Goal: Task Accomplishment & Management: Manage account settings

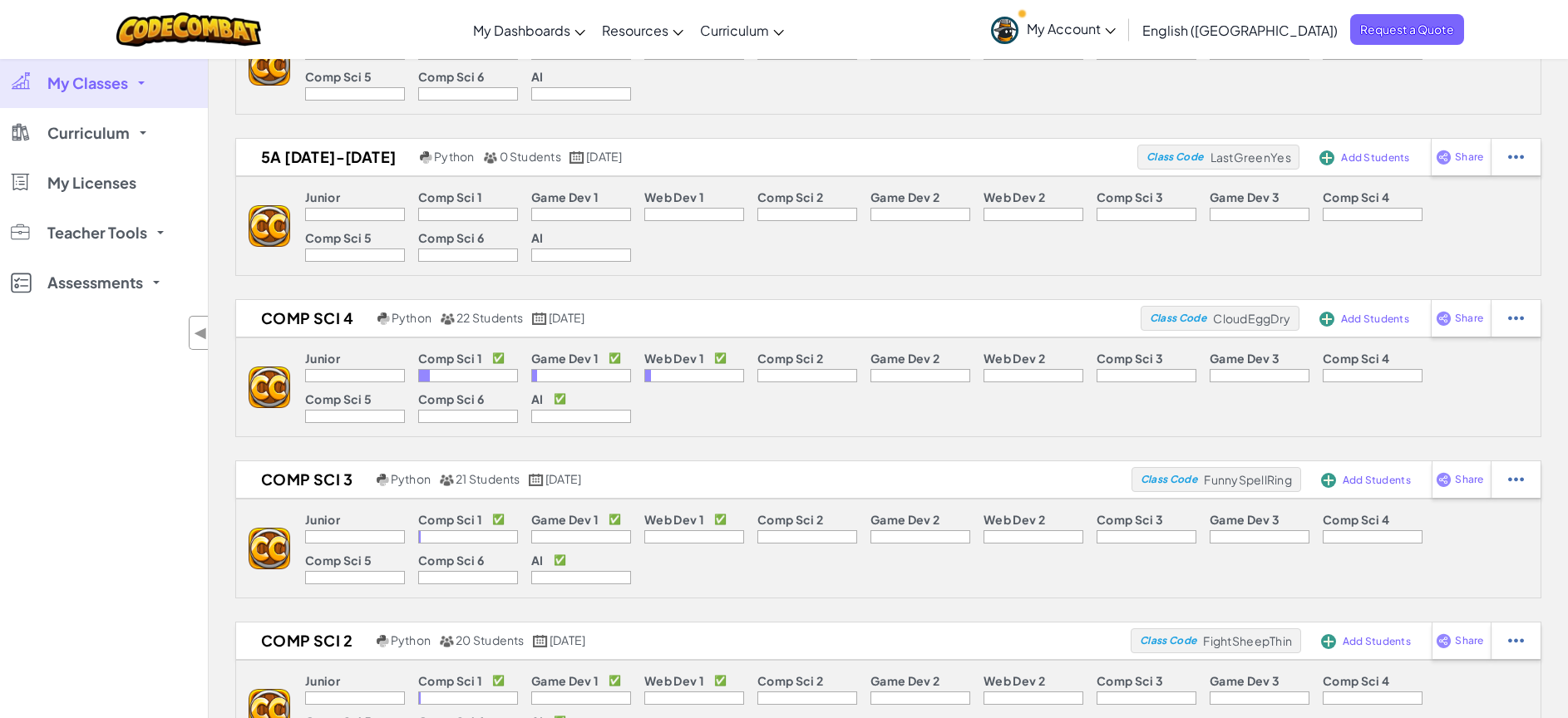
scroll to position [1392, 0]
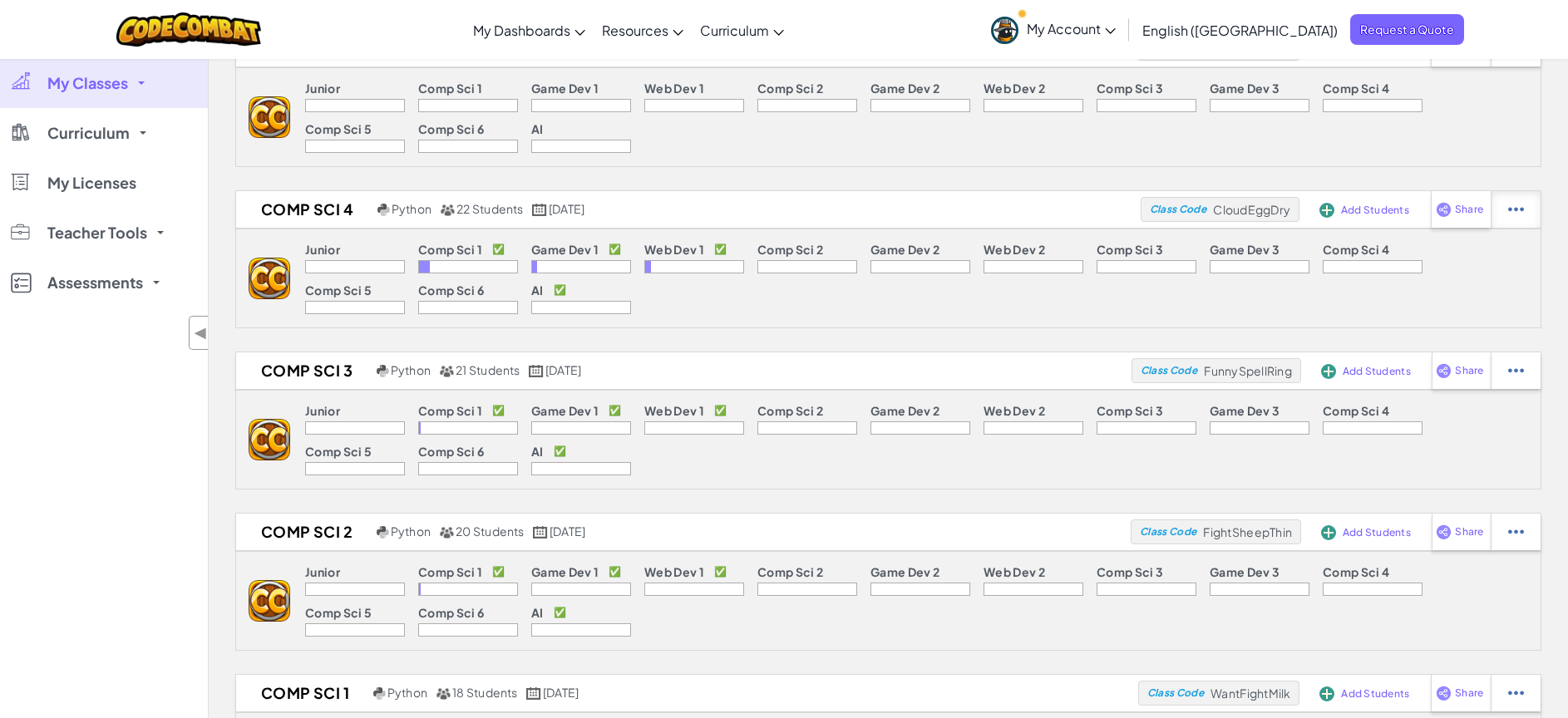
click at [1514, 203] on img at bounding box center [1515, 210] width 16 height 15
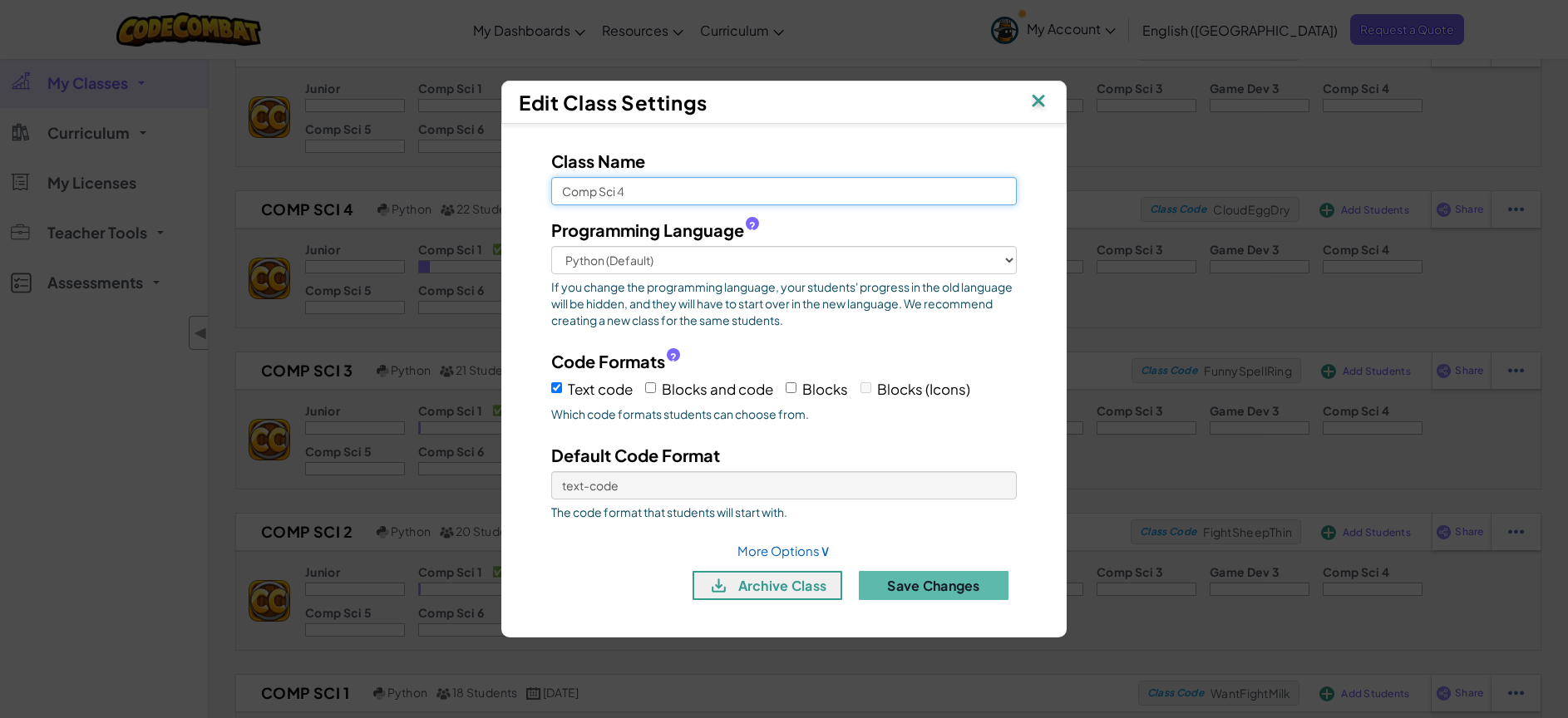
drag, startPoint x: 657, startPoint y: 192, endPoint x: 617, endPoint y: 195, distance: 40.1
click at [617, 195] on input "Comp Sci 4" at bounding box center [784, 191] width 465 height 28
click at [564, 193] on input "Comp Sci C" at bounding box center [784, 191] width 465 height 28
type input "[DATE]-[DATE] Comp Sci C"
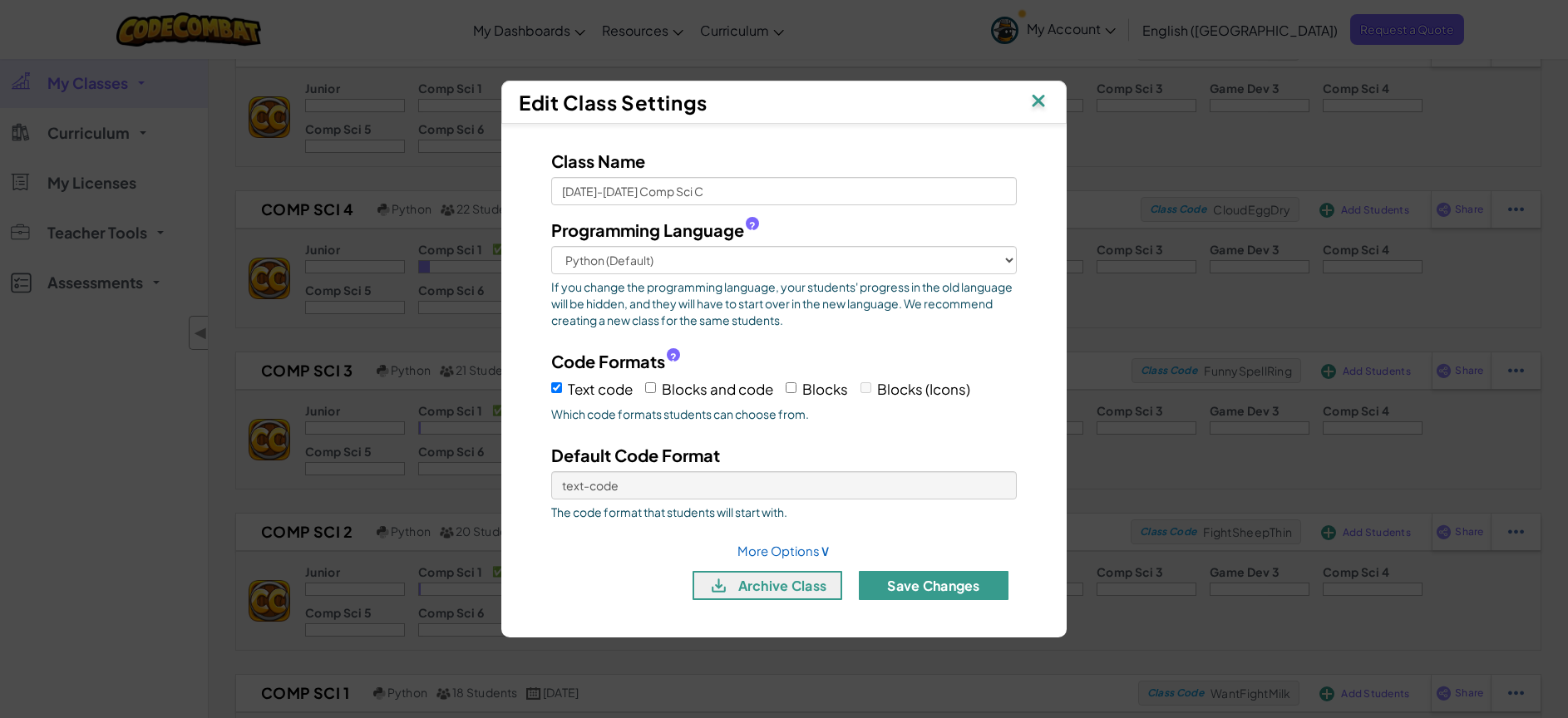
click at [948, 586] on button "Save Changes" at bounding box center [933, 585] width 150 height 29
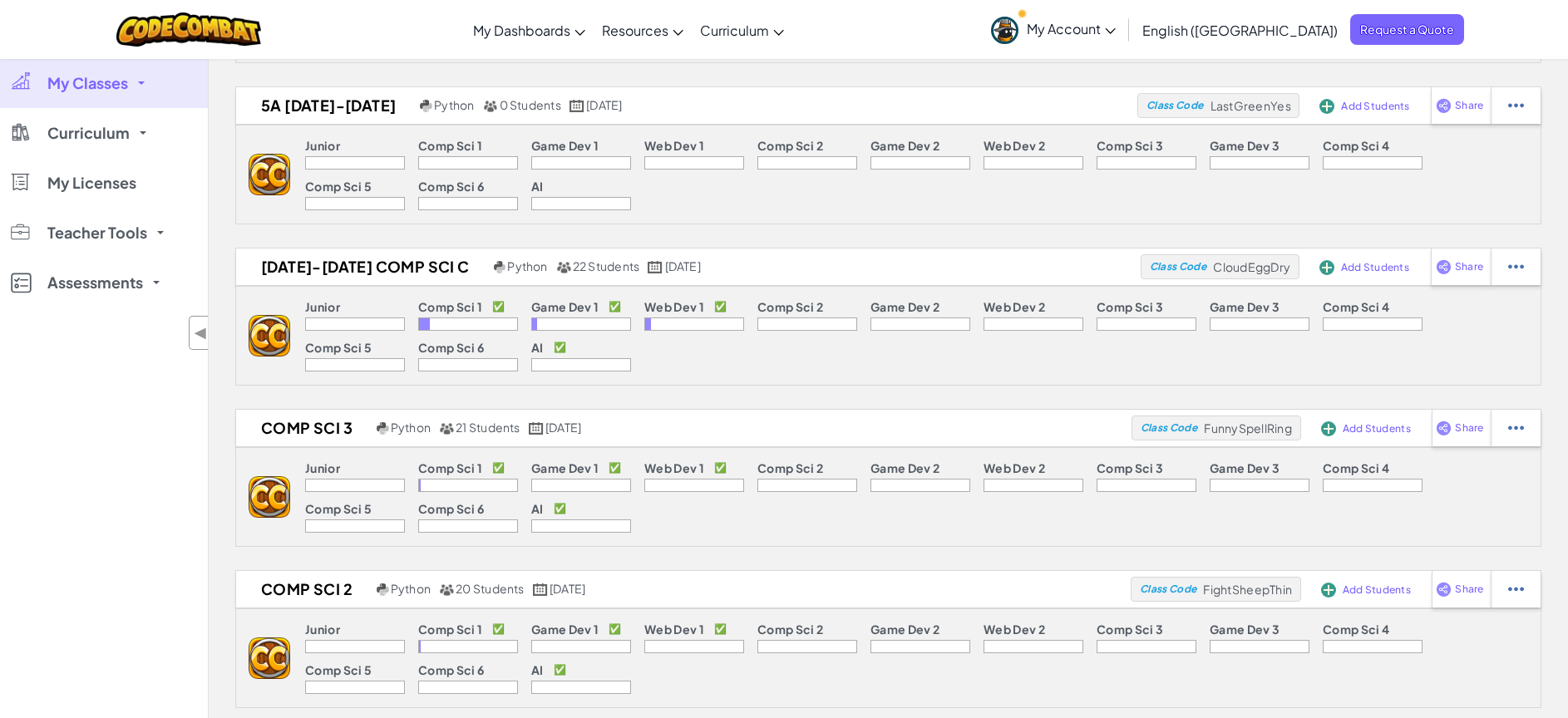
scroll to position [1332, 0]
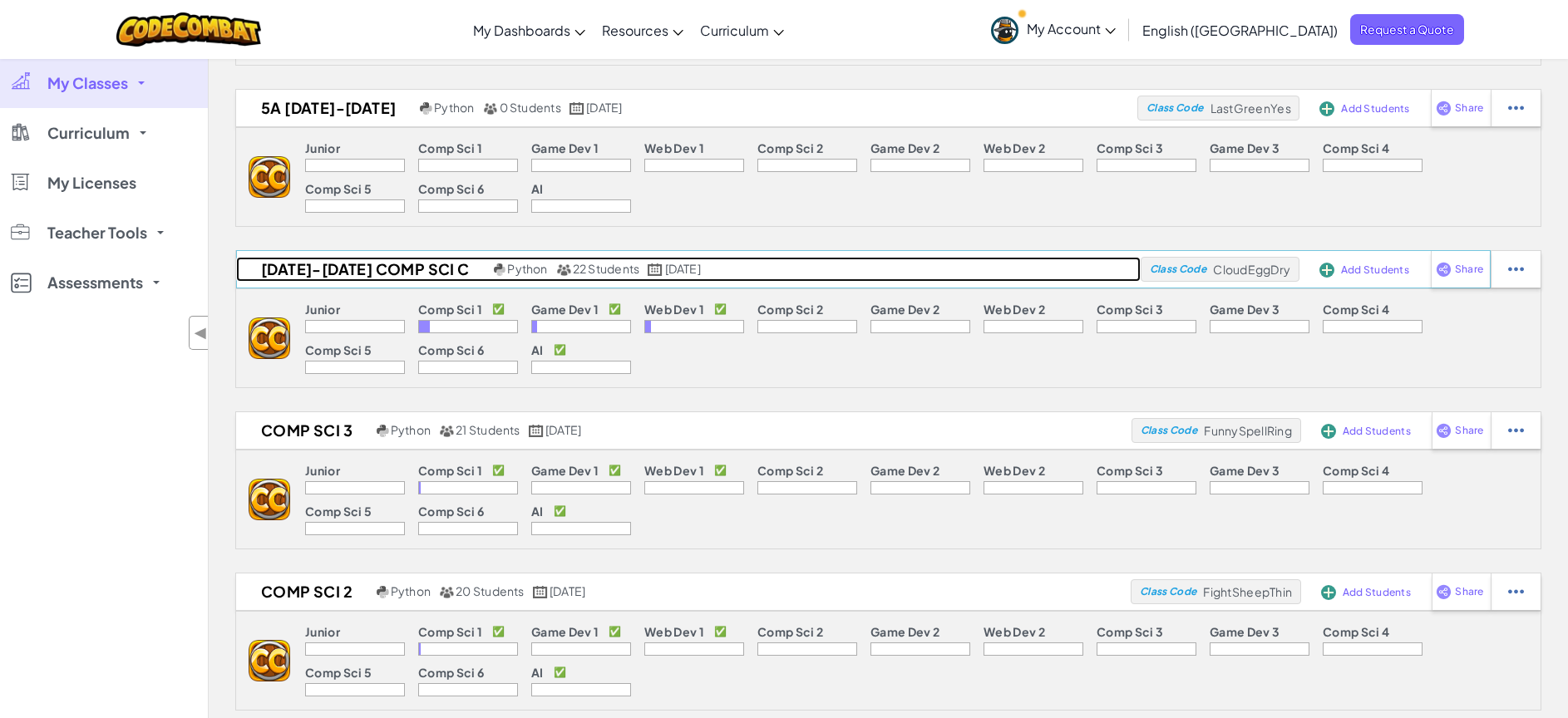
click at [577, 270] on span "22 Students" at bounding box center [606, 268] width 68 height 15
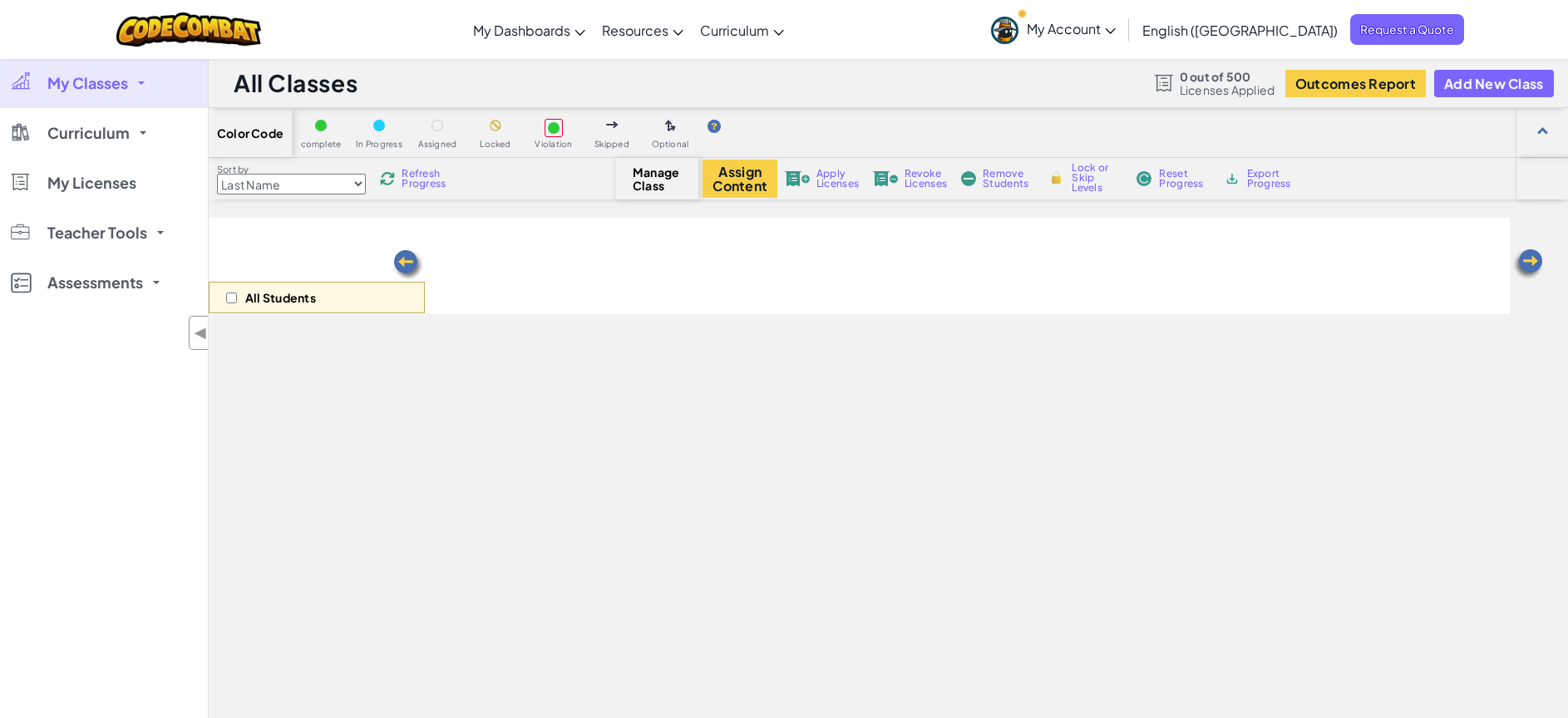
select select "560f1a9f22961295f9427742"
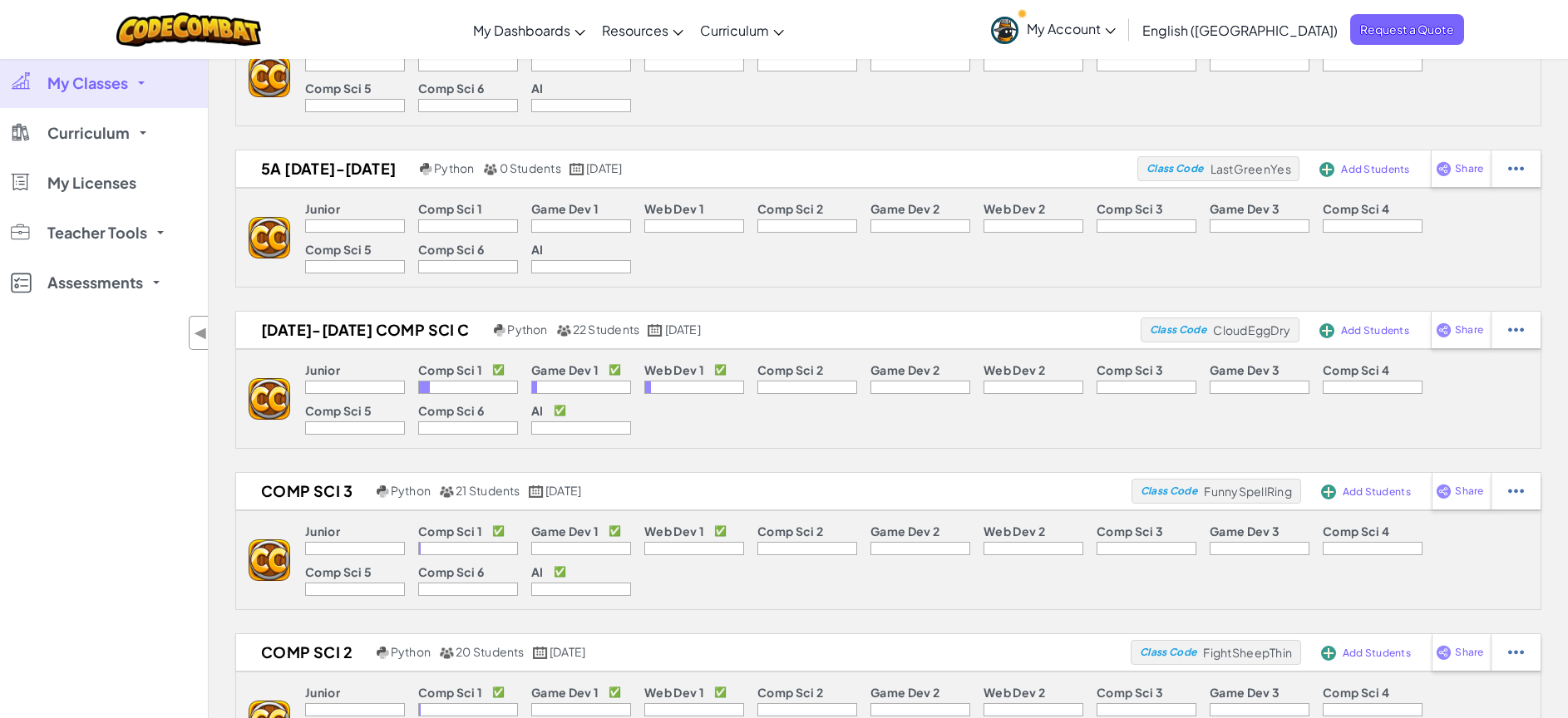
scroll to position [1276, 0]
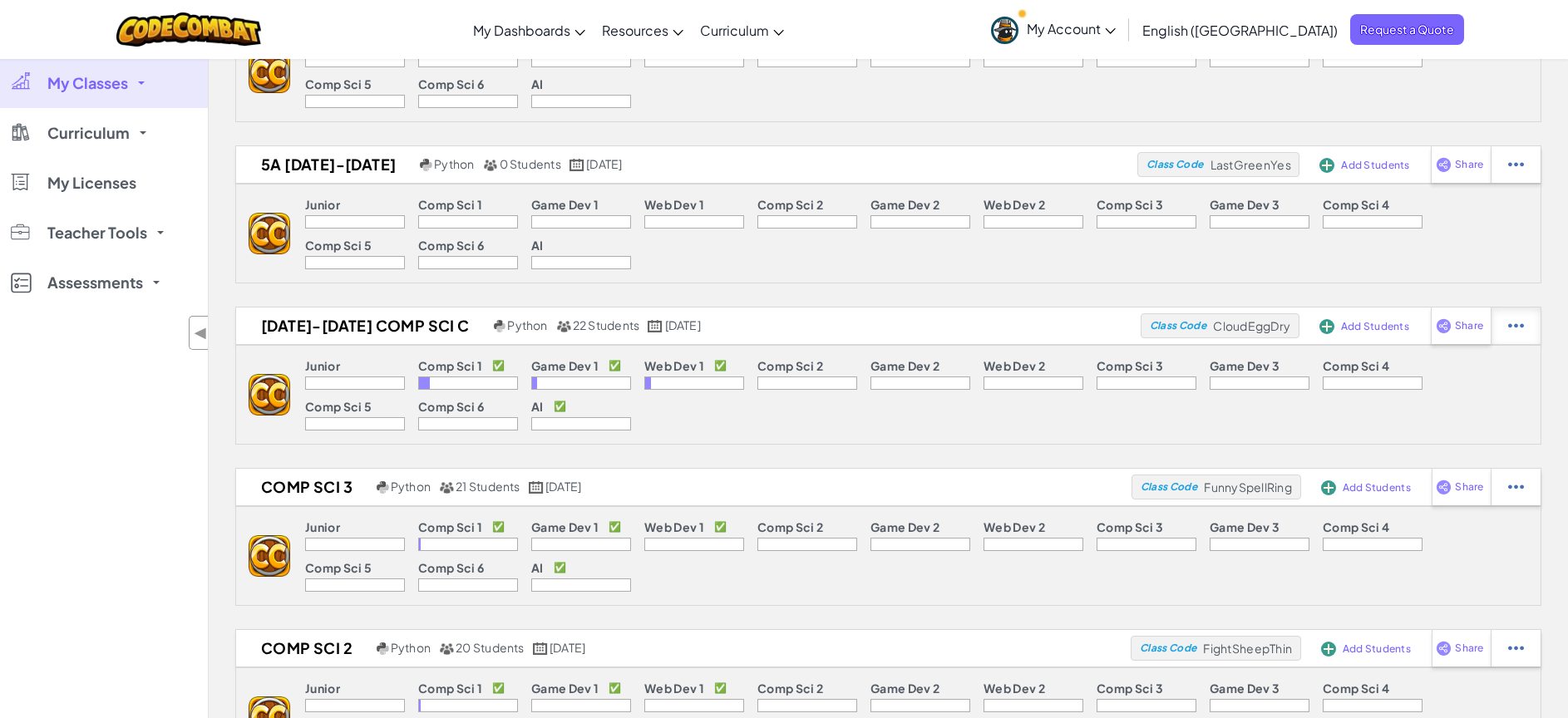
click at [1516, 322] on img at bounding box center [1515, 326] width 16 height 15
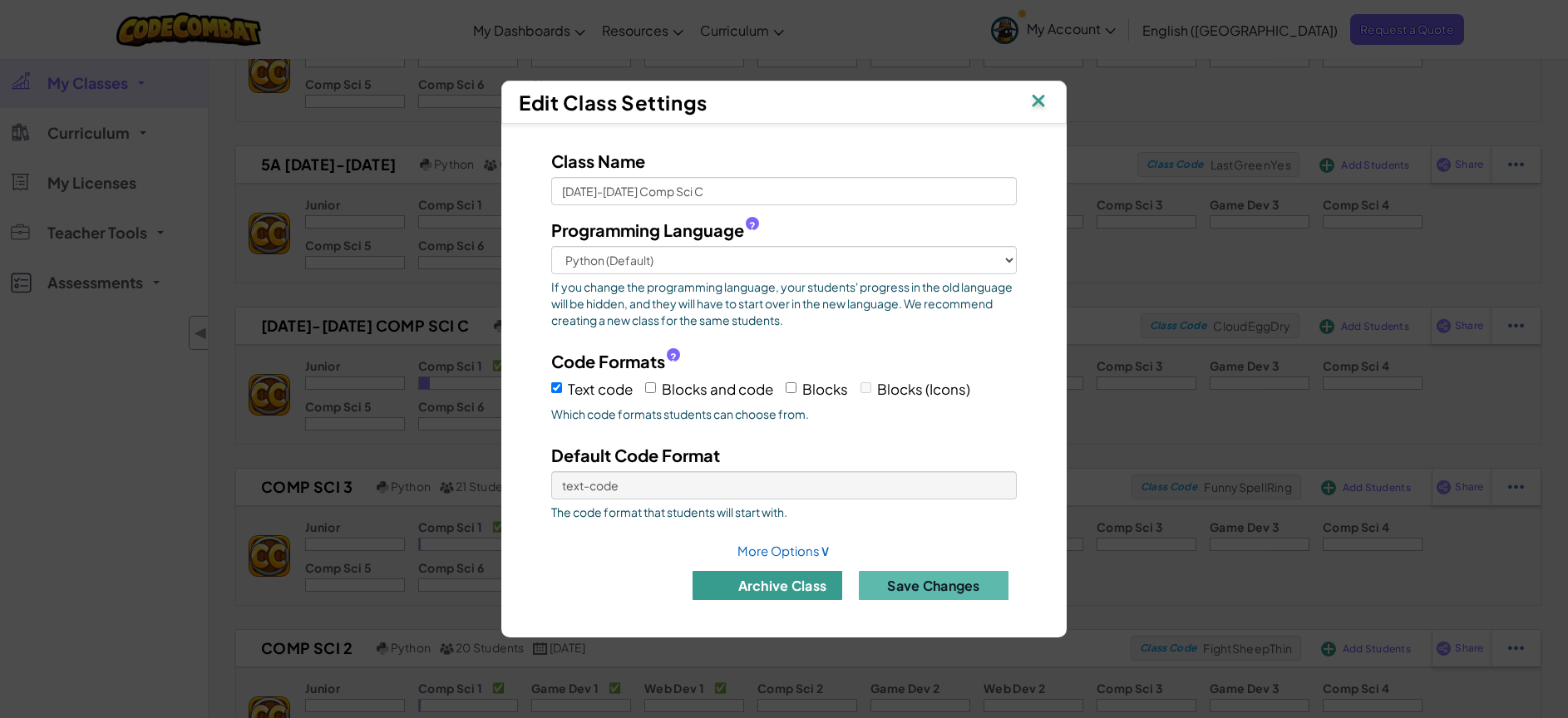
click at [805, 588] on button "archive class" at bounding box center [767, 585] width 150 height 29
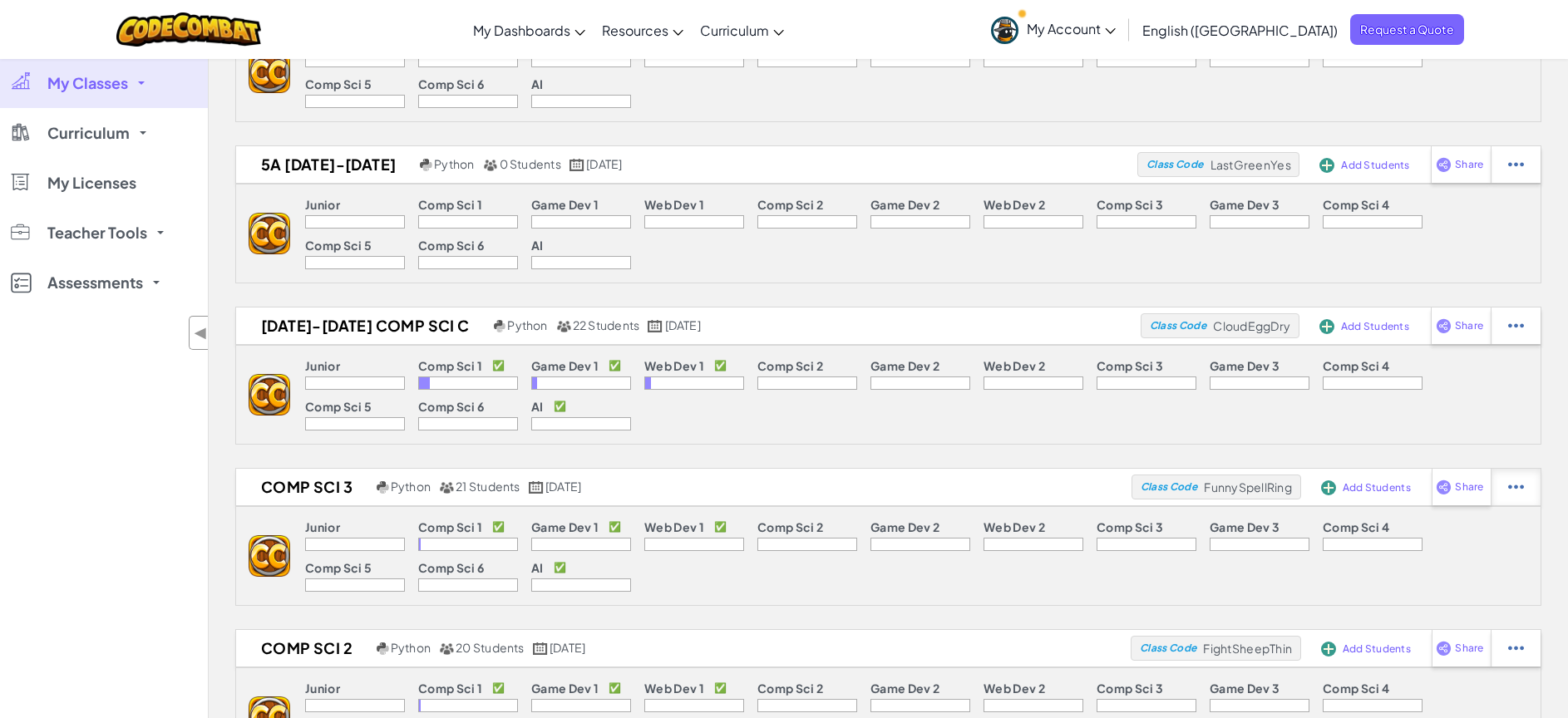
click at [1510, 488] on img at bounding box center [1515, 487] width 16 height 15
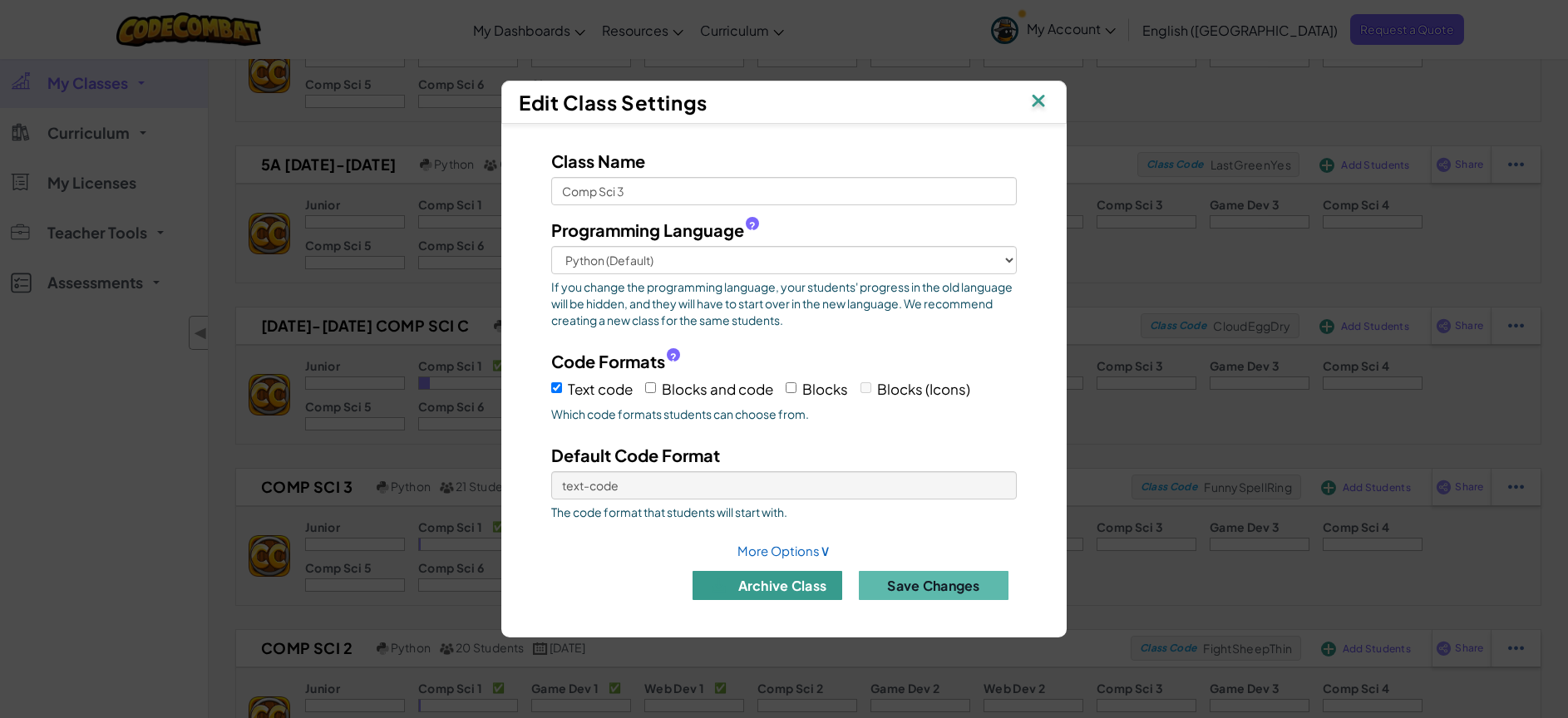
click at [800, 586] on button "archive class" at bounding box center [767, 585] width 150 height 29
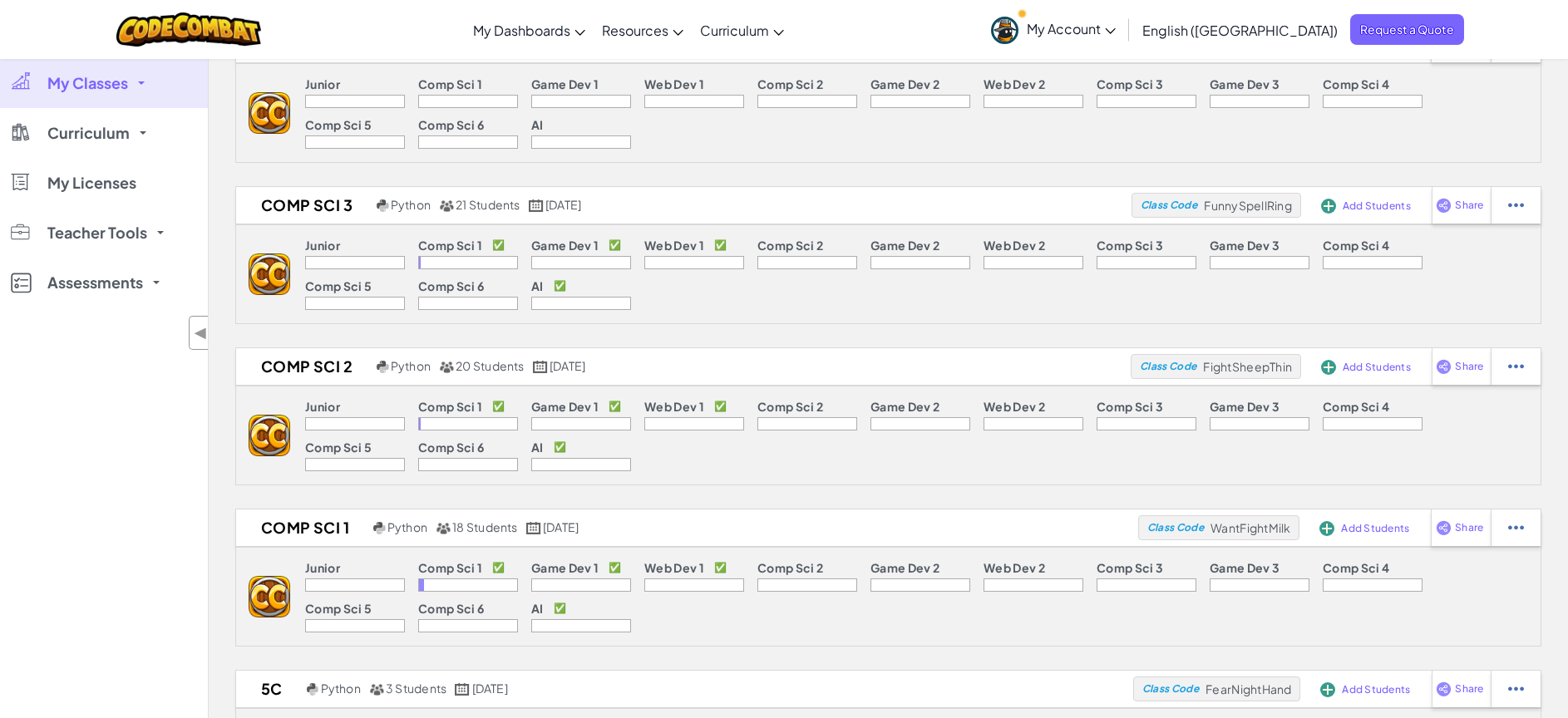
scroll to position [1398, 0]
click at [1523, 362] on img at bounding box center [1515, 365] width 16 height 15
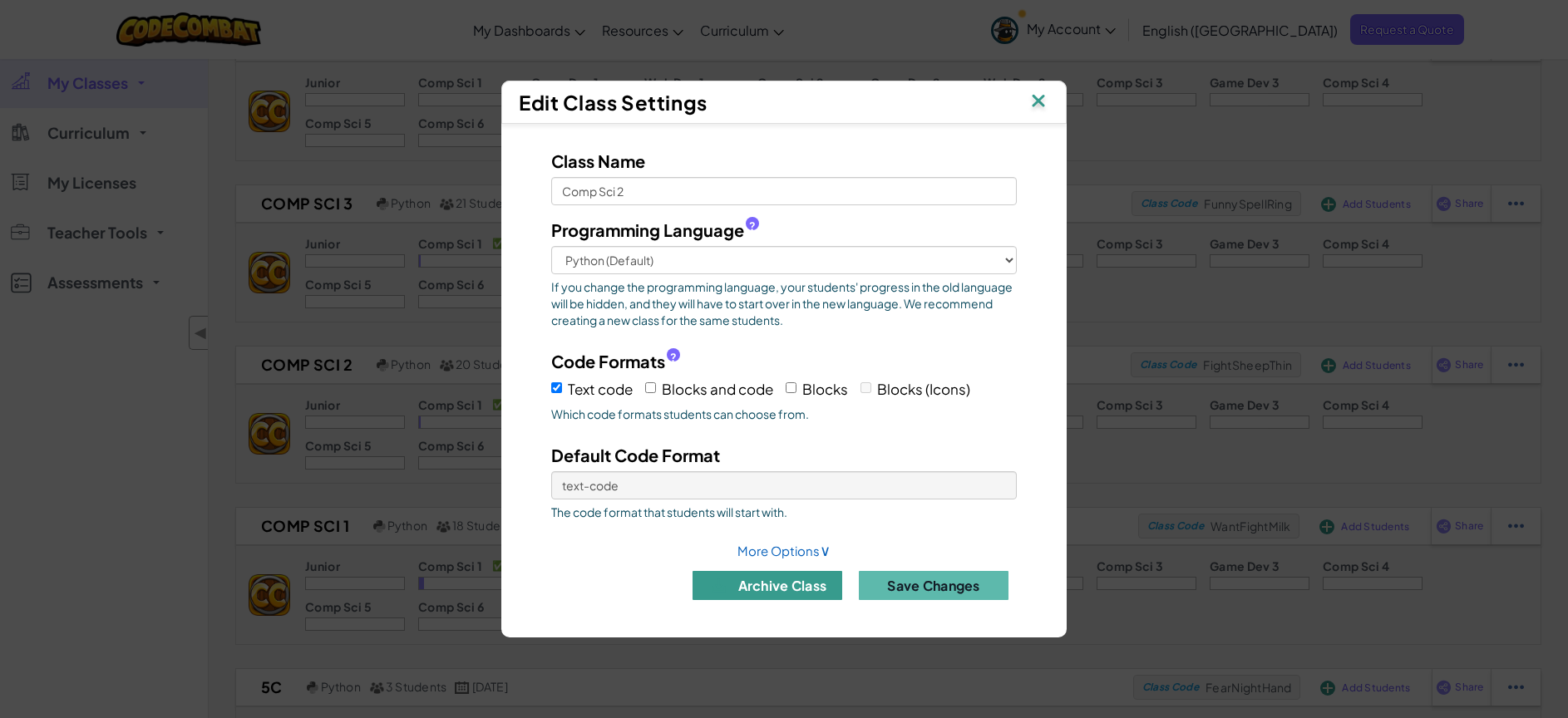
click at [783, 584] on button "archive class" at bounding box center [767, 585] width 150 height 29
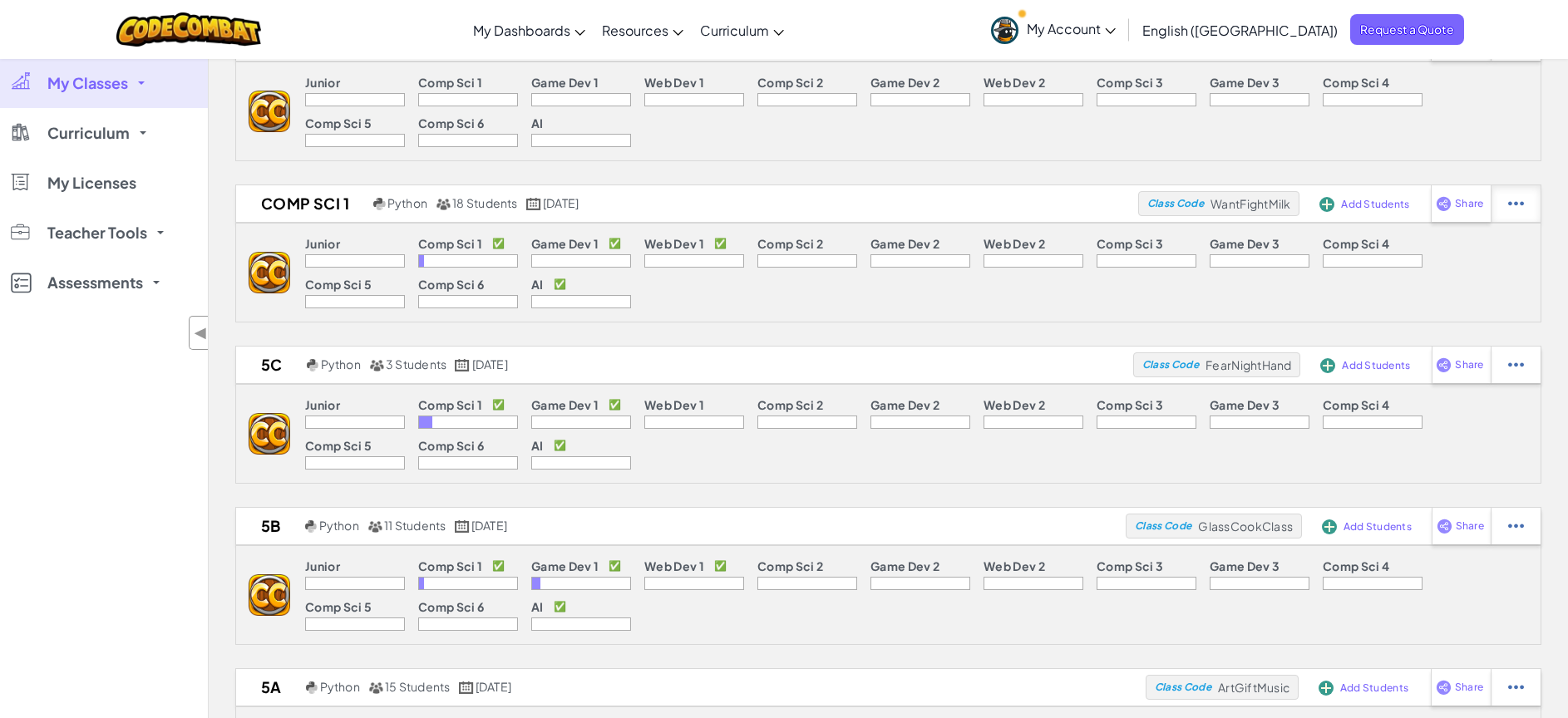
click at [1515, 206] on img at bounding box center [1515, 204] width 16 height 15
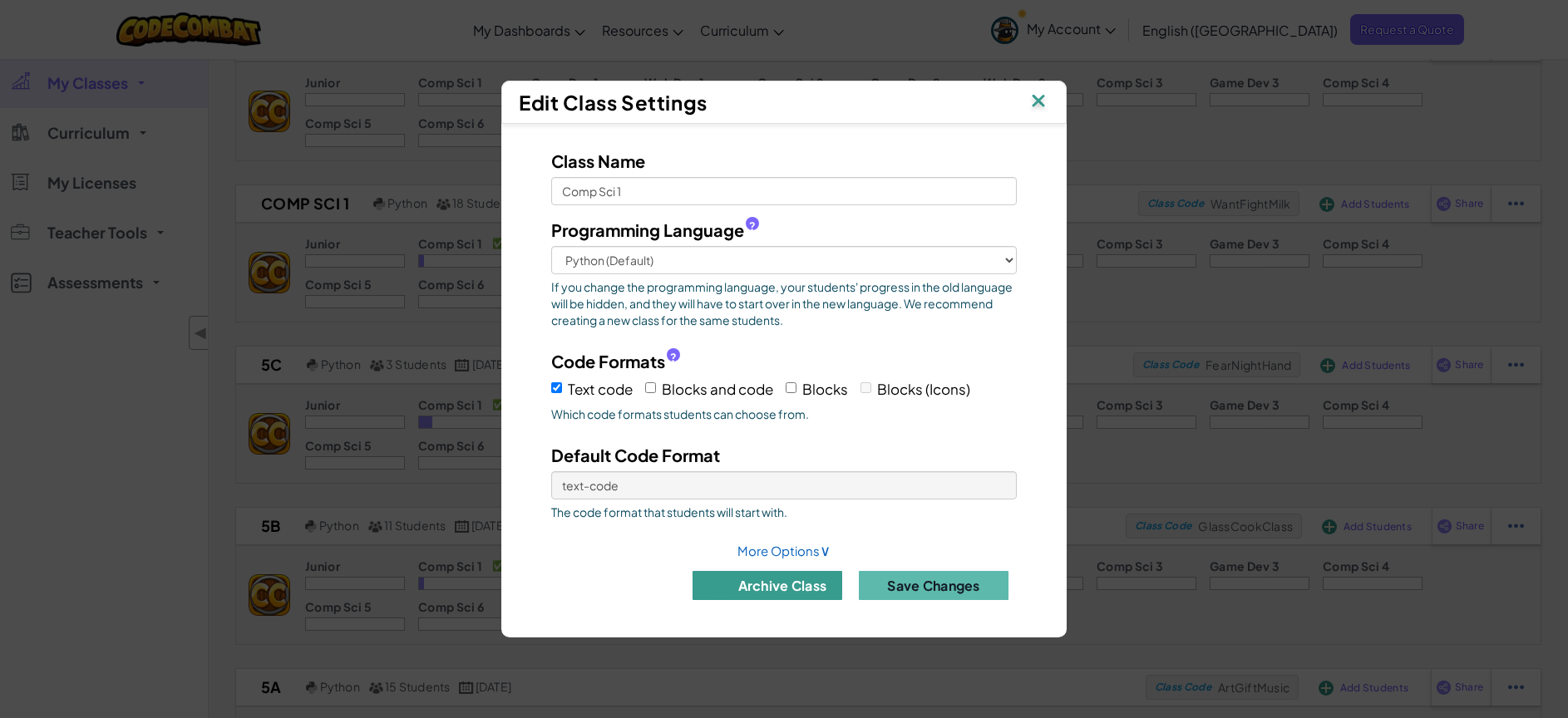
click at [784, 584] on button "archive class" at bounding box center [767, 585] width 150 height 29
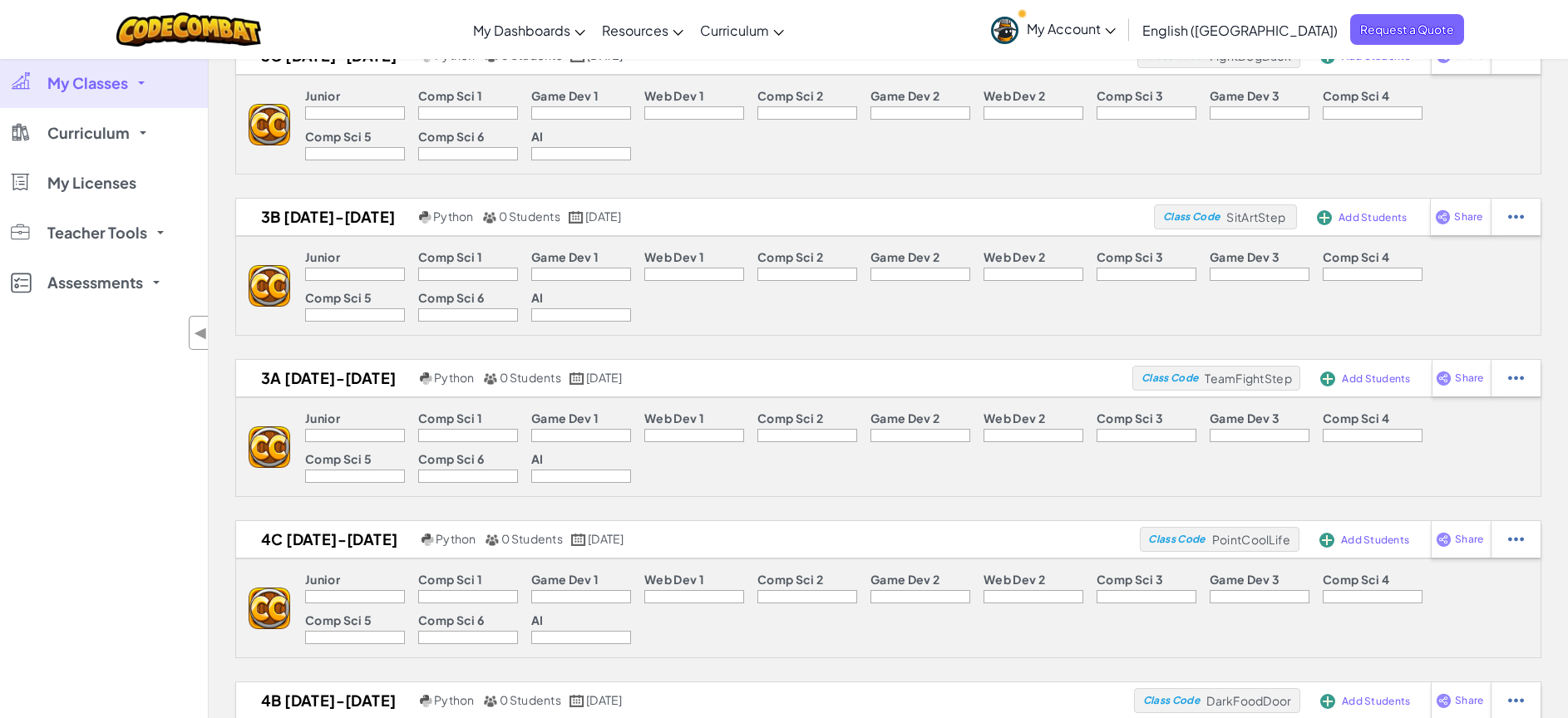
scroll to position [0, 0]
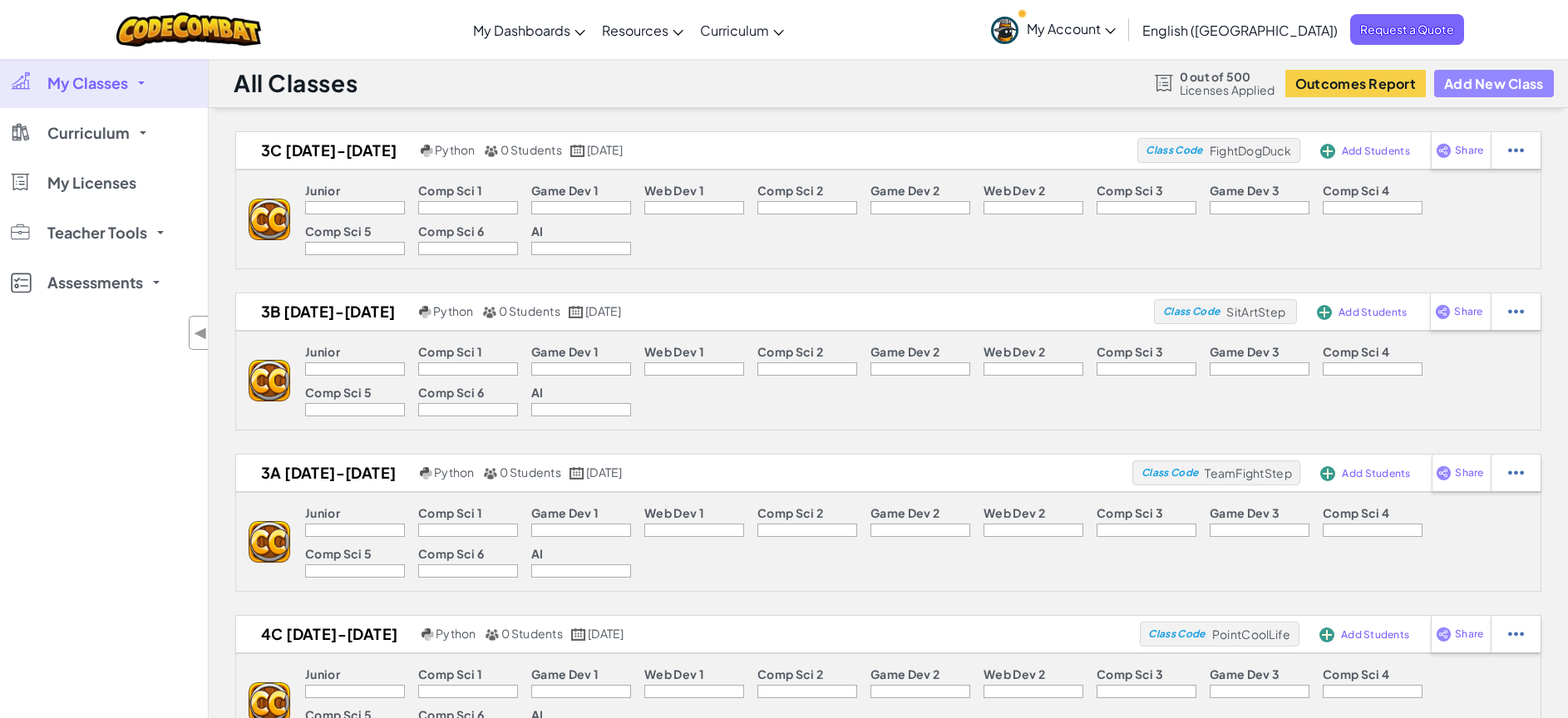
click at [1487, 75] on button "Add New Class" at bounding box center [1494, 83] width 119 height 28
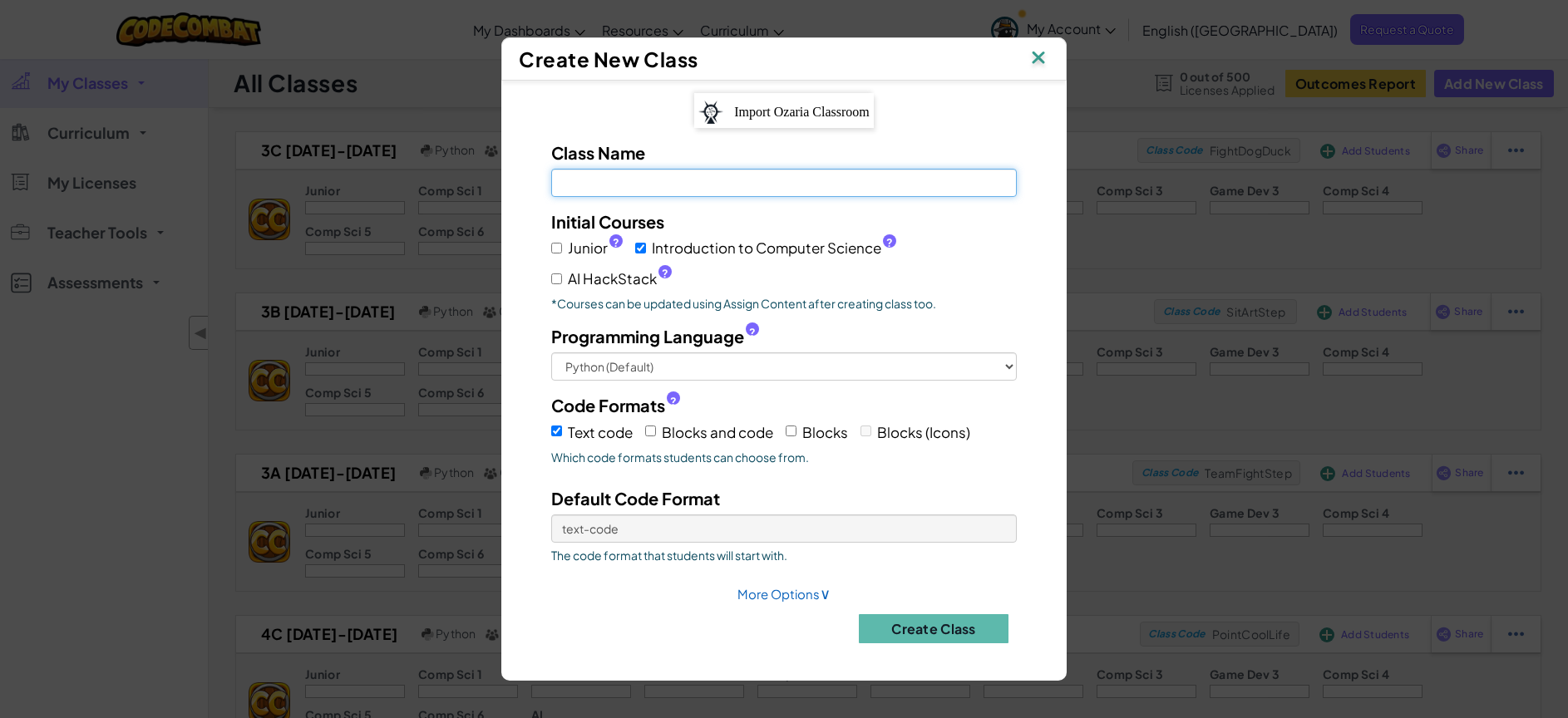
click at [668, 177] on input "Class Name Field is required" at bounding box center [784, 183] width 465 height 28
type input "[DATE]-[DATE] COMP SCI C"
click at [553, 276] on input "AI HackStack ?" at bounding box center [556, 278] width 11 height 11
checkbox input "true"
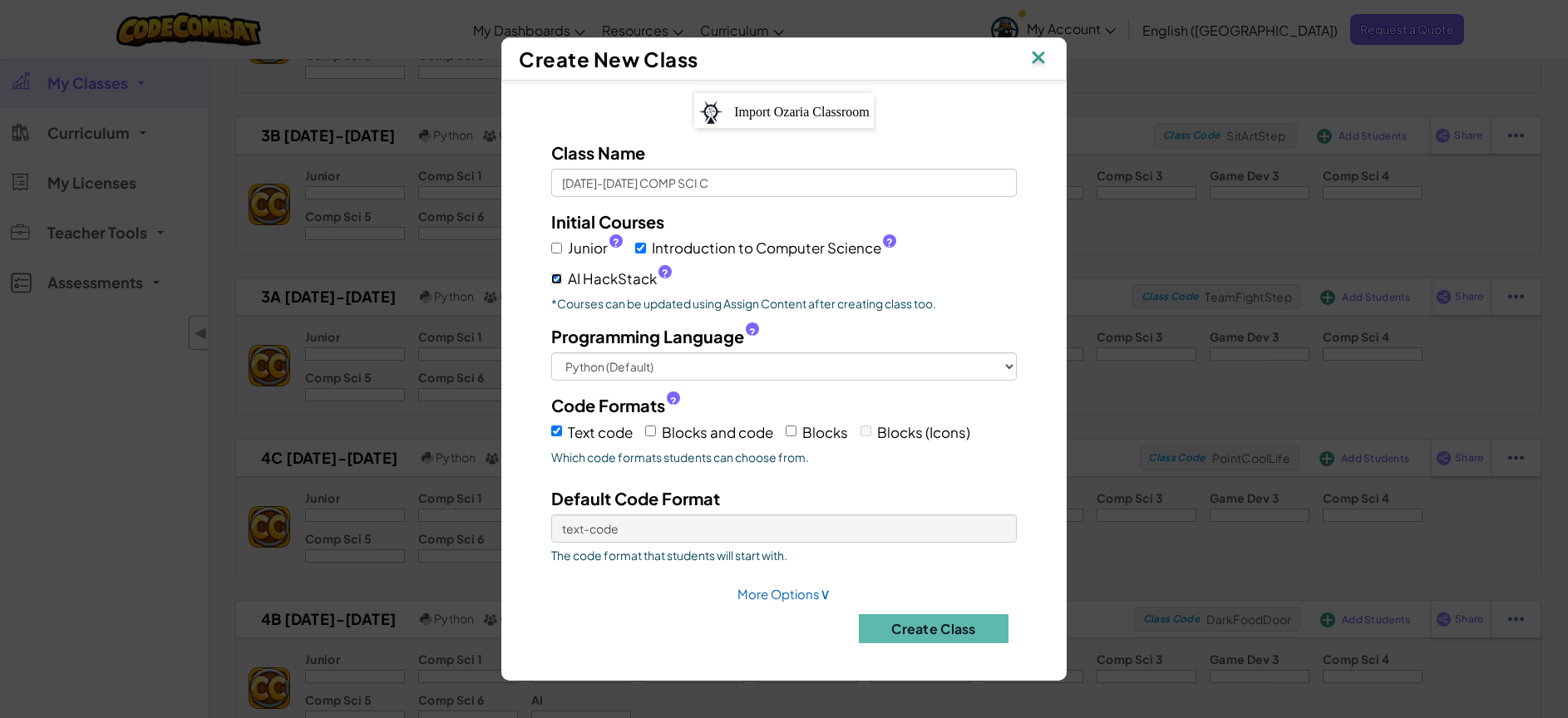
scroll to position [179, 0]
click at [957, 625] on button "Create Class" at bounding box center [933, 628] width 150 height 29
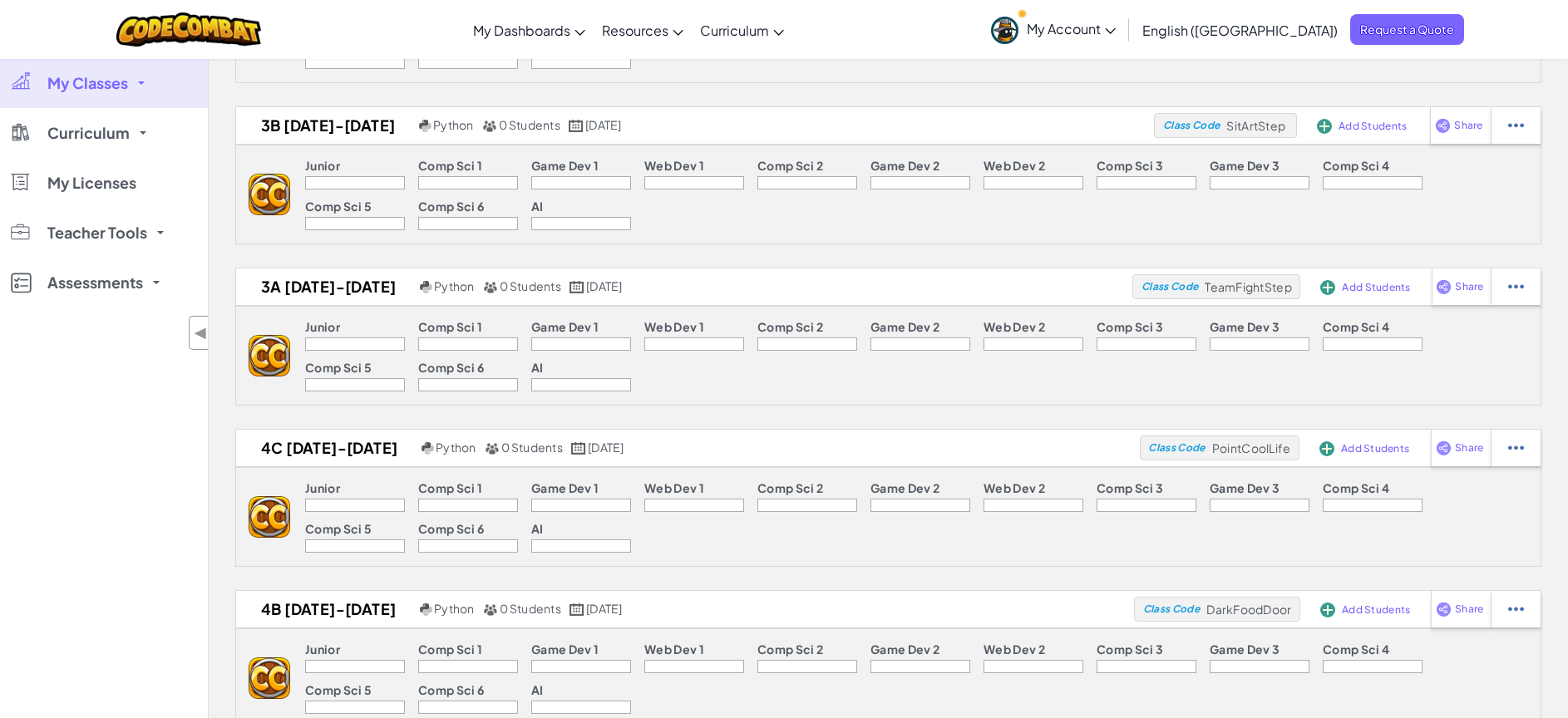
scroll to position [0, 0]
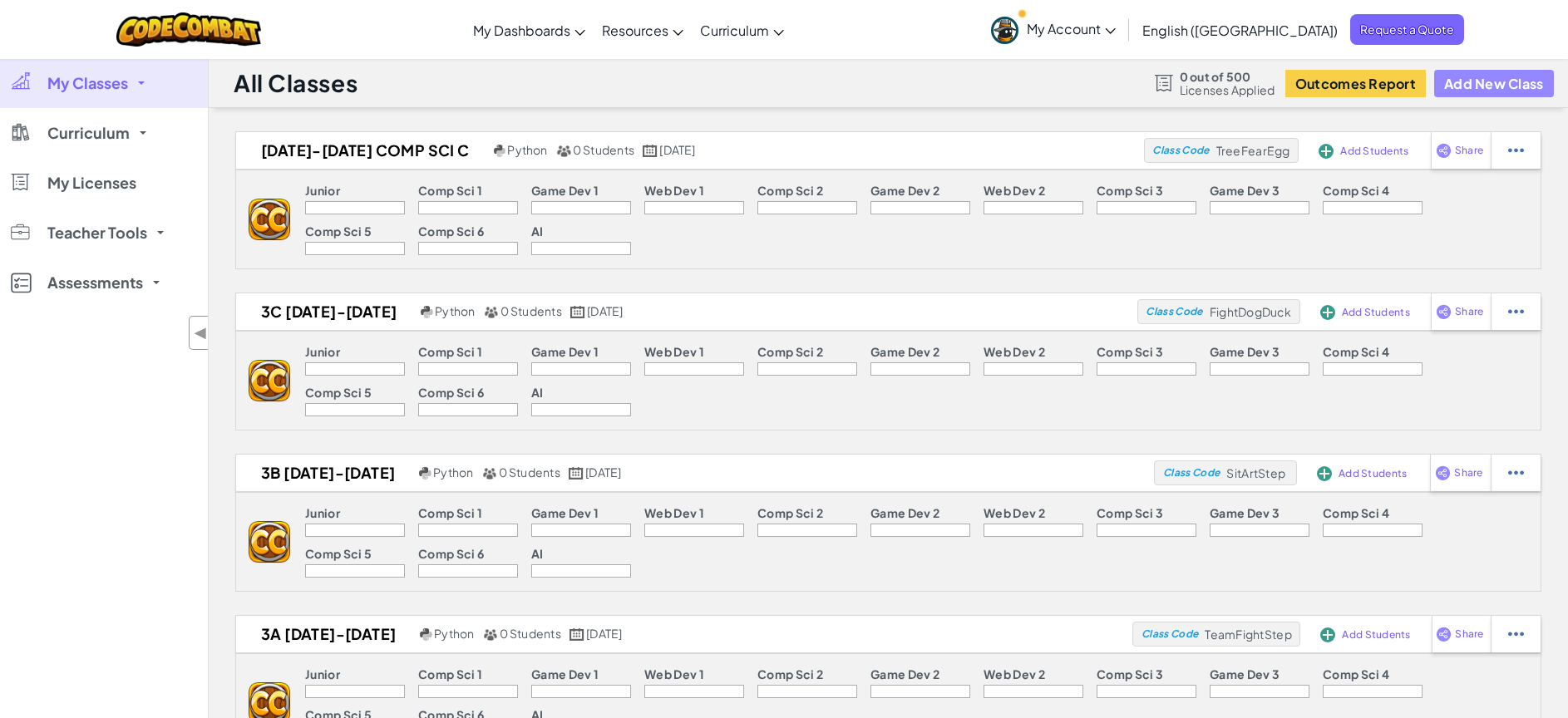
click at [1465, 83] on button "Add New Class" at bounding box center [1494, 83] width 119 height 28
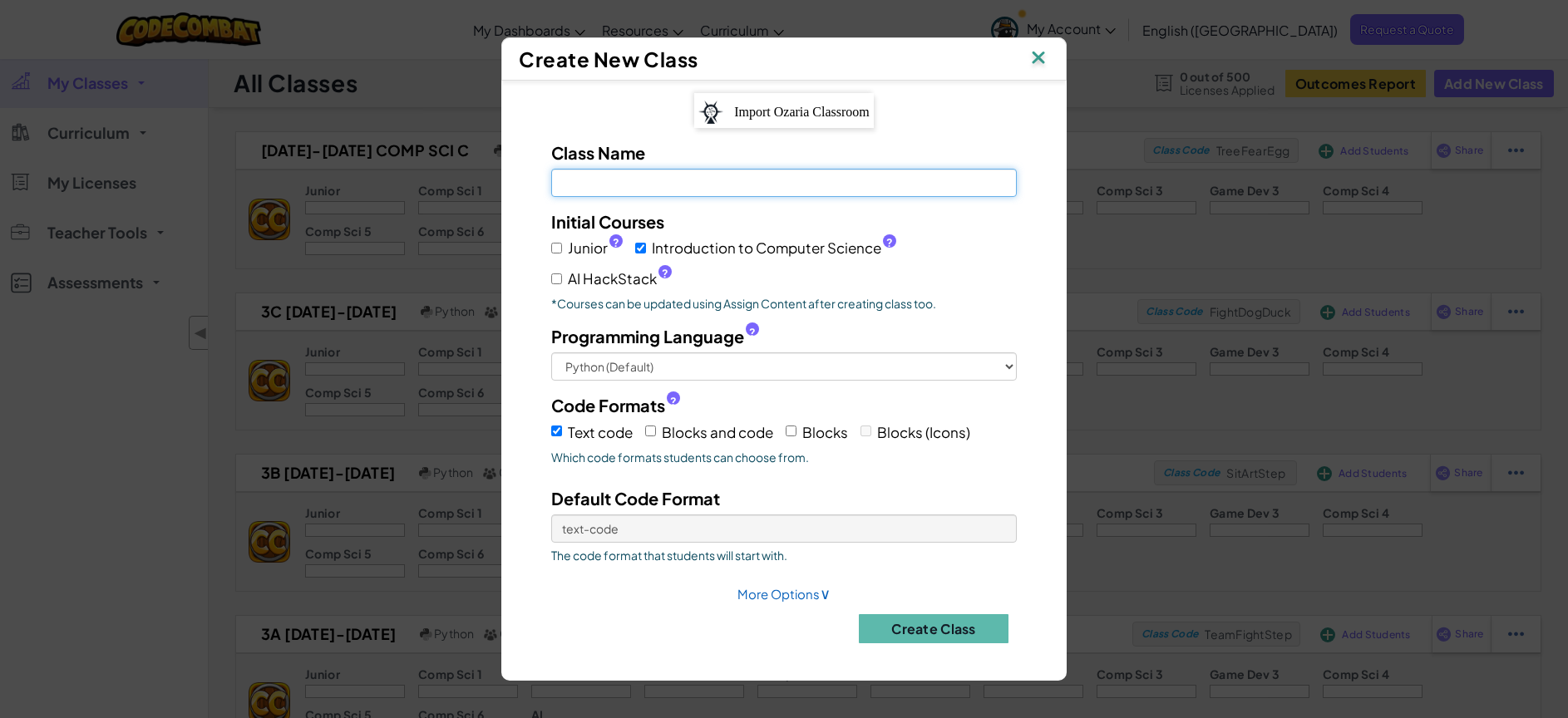
click at [828, 182] on input "Class Name Field is required" at bounding box center [784, 183] width 465 height 28
type input "[DATE]-[DATE] COMP SCI D"
click at [559, 279] on input "AI HackStack ?" at bounding box center [556, 278] width 11 height 11
checkbox input "true"
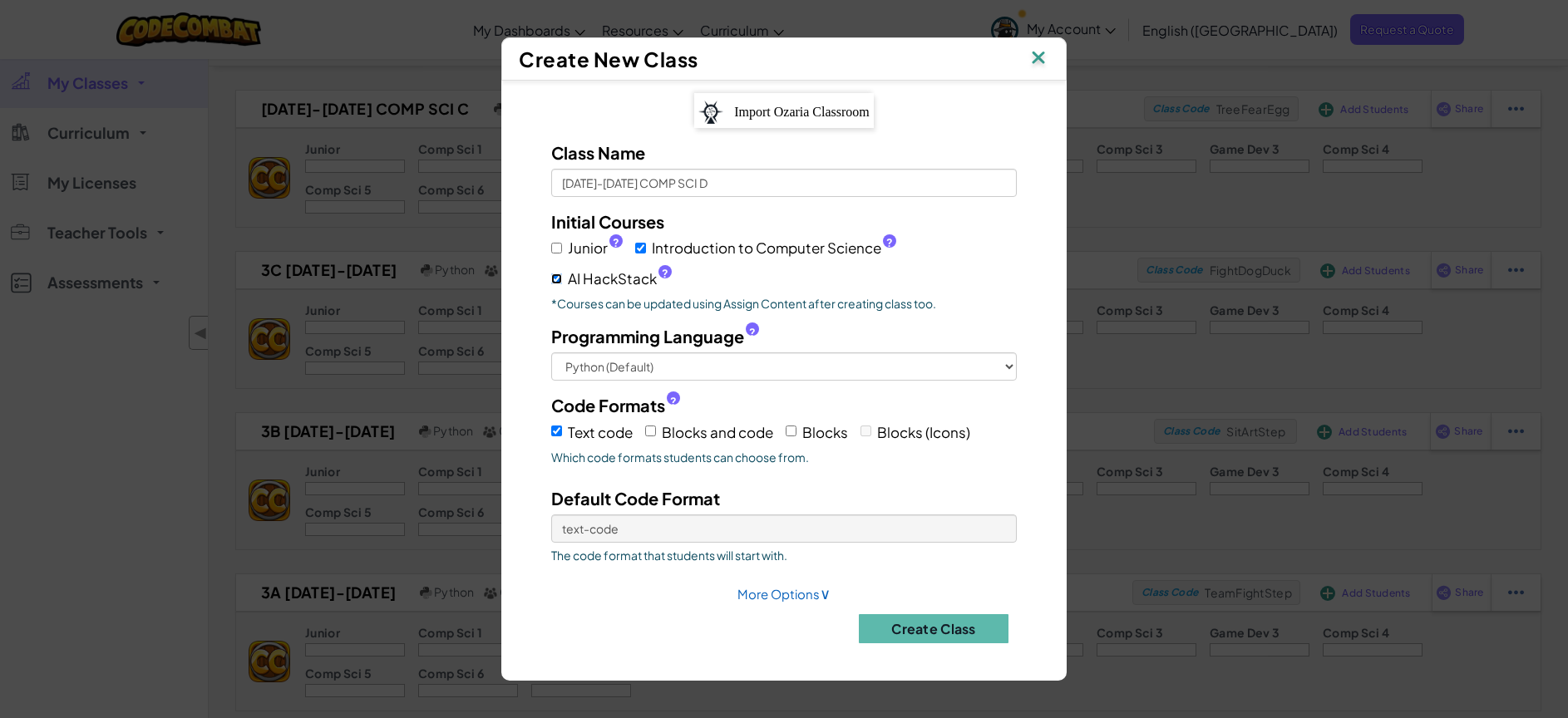
scroll to position [44, 0]
click at [958, 624] on button "Create Class" at bounding box center [933, 628] width 150 height 29
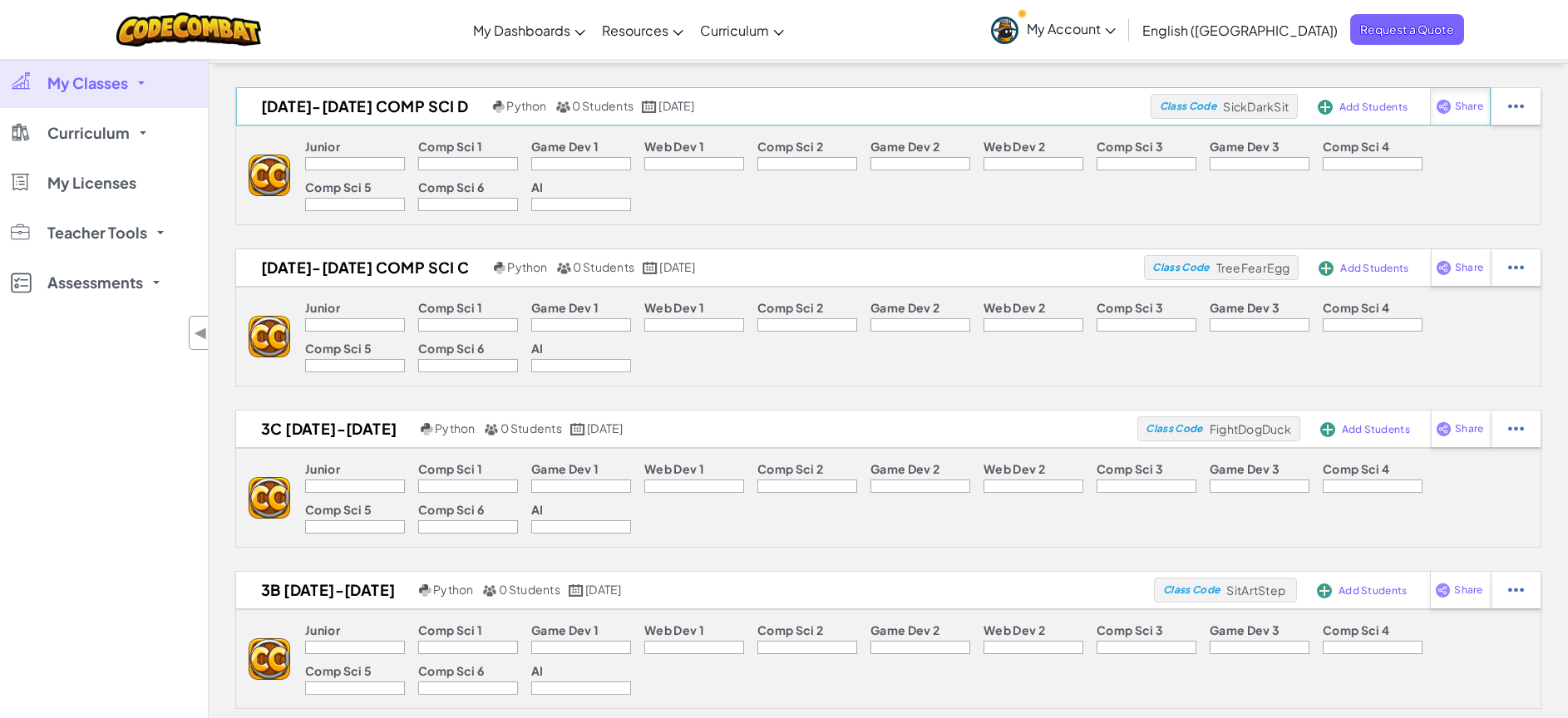
scroll to position [0, 0]
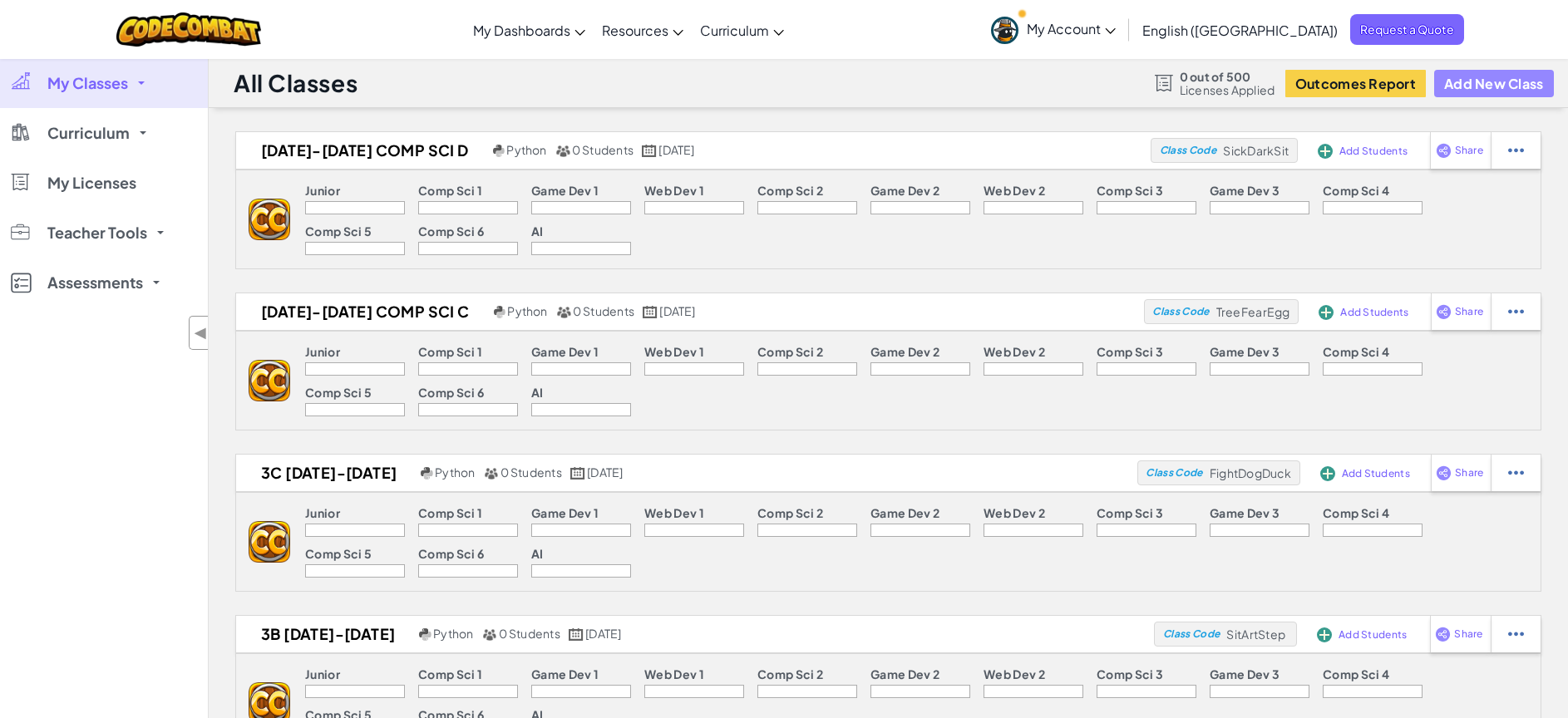
click at [1520, 84] on button "Add New Class" at bounding box center [1494, 83] width 119 height 28
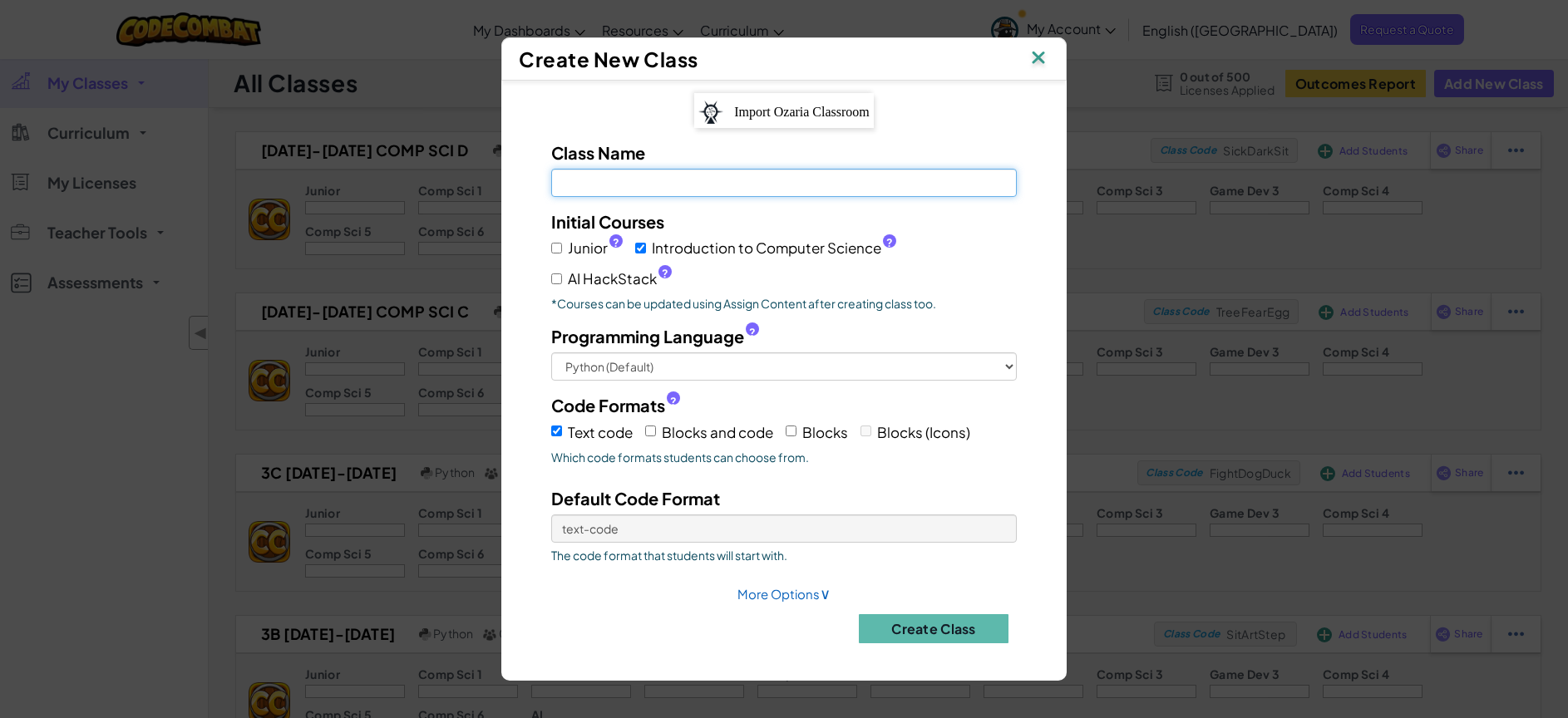
click at [761, 187] on input "Class Name Field is required" at bounding box center [784, 183] width 465 height 28
type input "C"
type input "[DATE]-[DATE] COMP SCI A"
click at [551, 279] on input "AI HackStack ?" at bounding box center [556, 278] width 11 height 11
checkbox input "true"
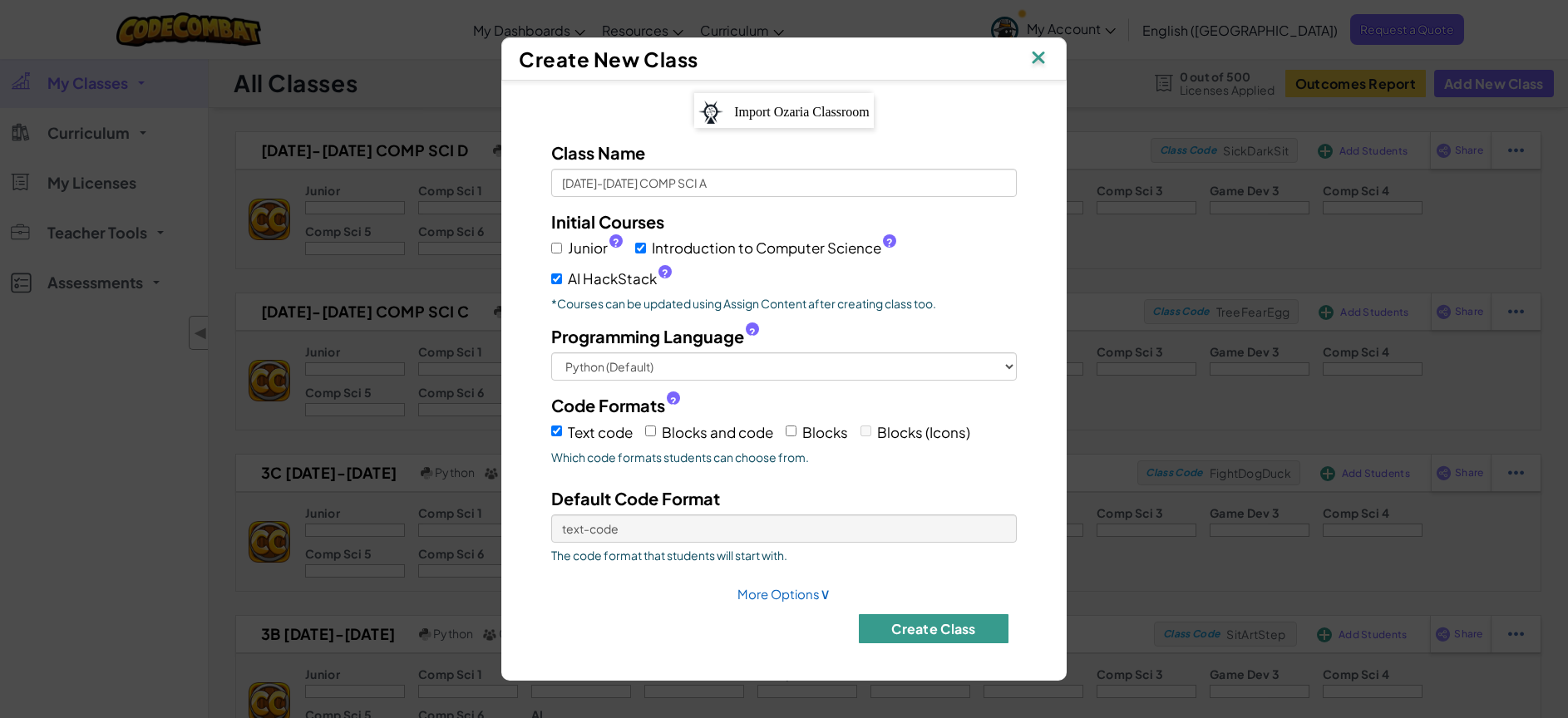
click at [943, 619] on button "Create Class" at bounding box center [933, 628] width 150 height 29
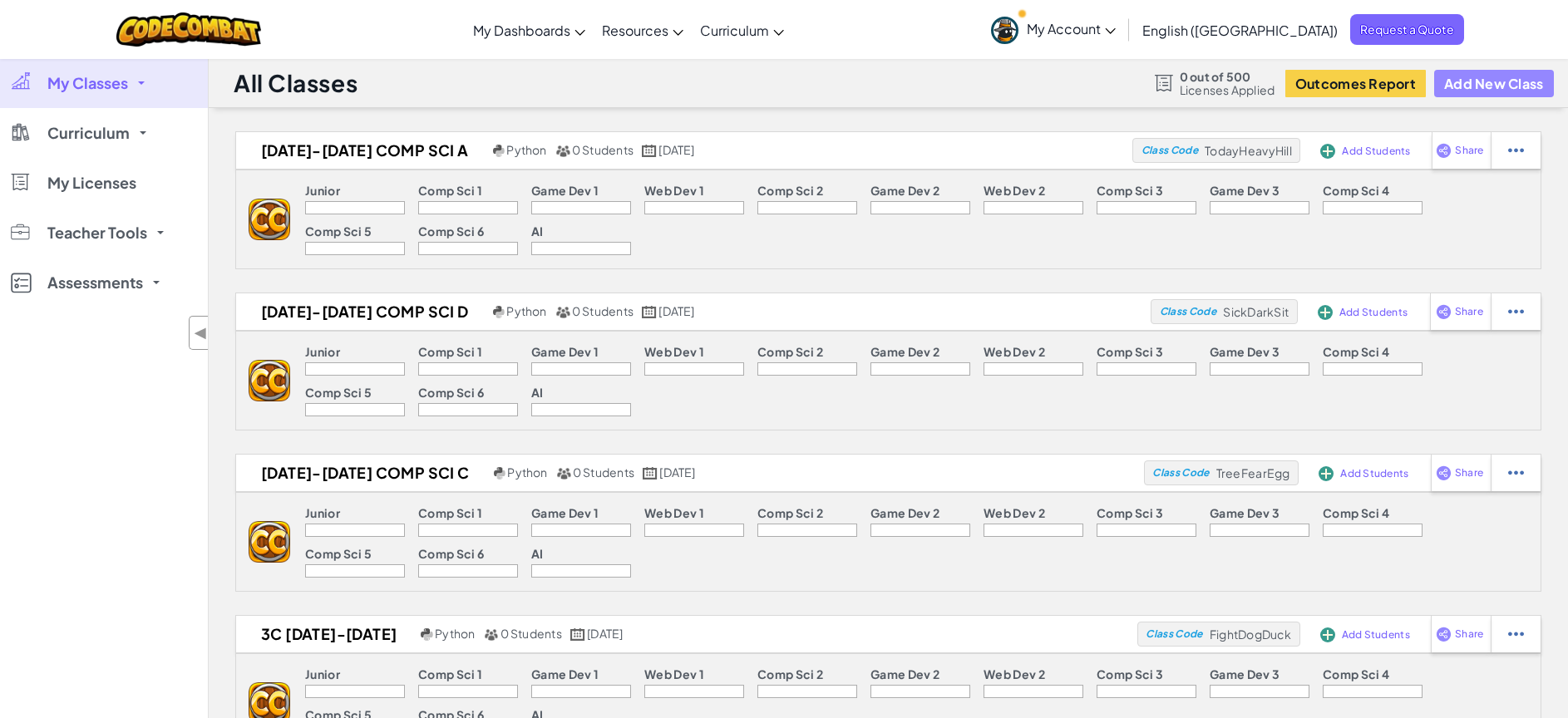
click at [1494, 90] on button "Add New Class" at bounding box center [1494, 83] width 119 height 28
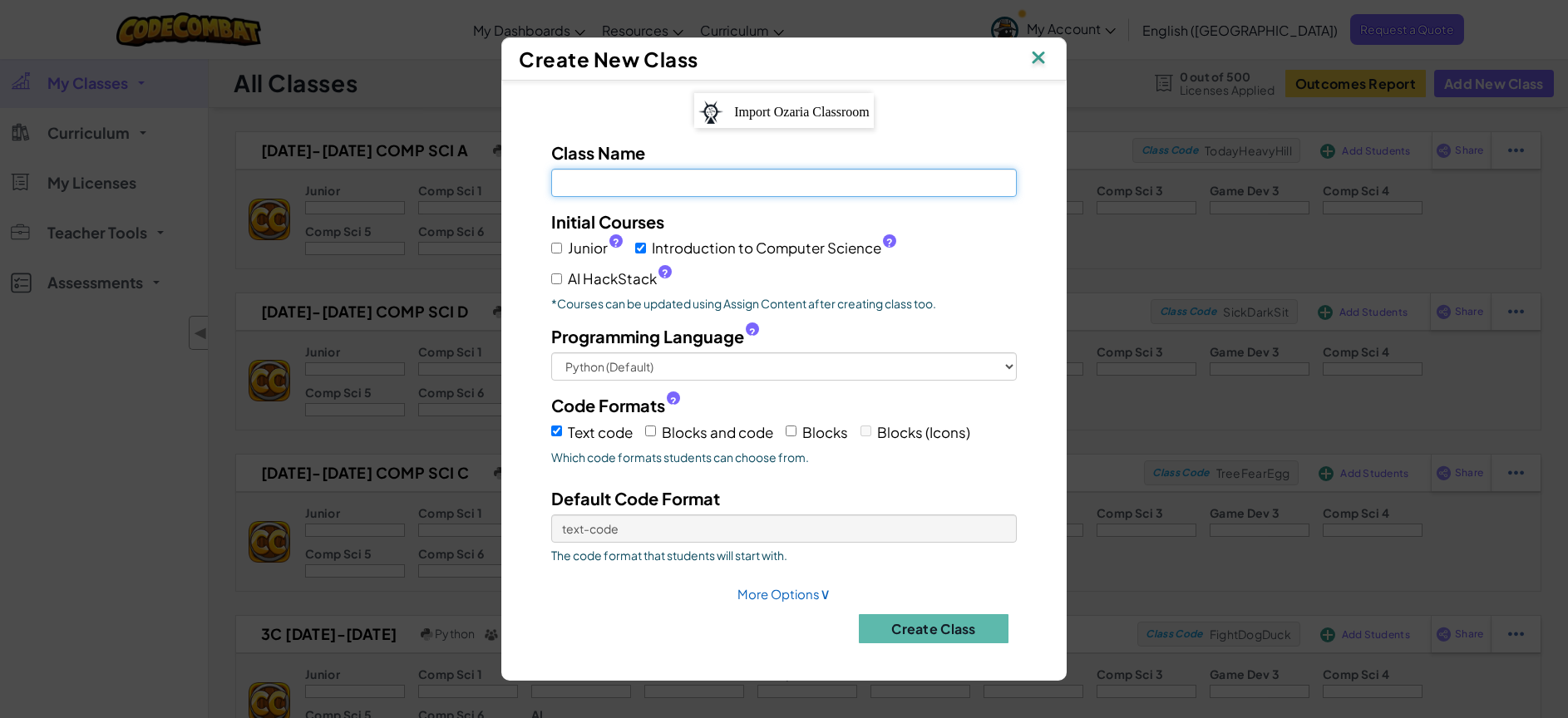
click at [903, 182] on input "Class Name Field is required" at bounding box center [784, 183] width 465 height 28
type input "[DATE]-[DATE] COMP SCI D"
click at [557, 273] on input "AI HackStack ?" at bounding box center [556, 278] width 11 height 11
checkbox input "true"
click at [924, 628] on button "Create Class" at bounding box center [933, 628] width 150 height 29
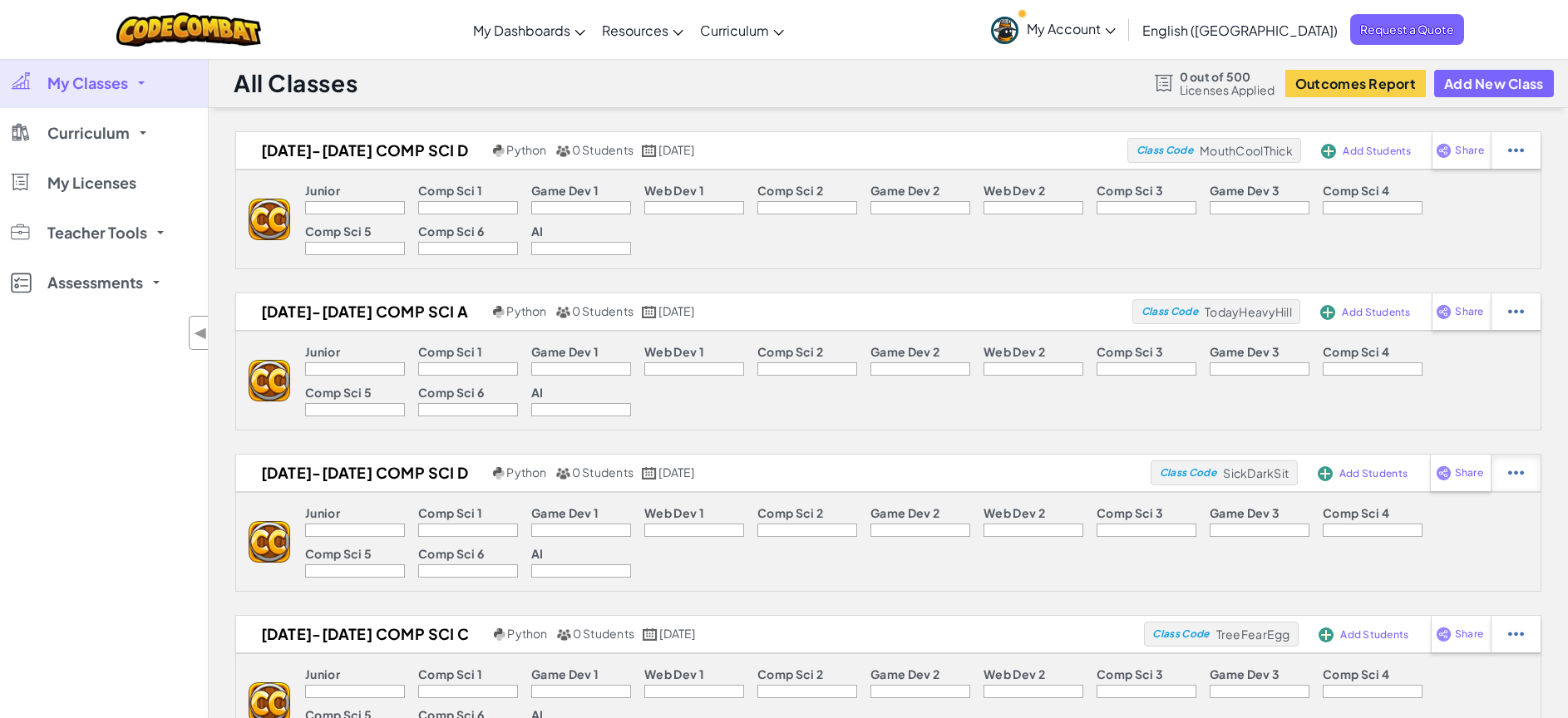
click at [1519, 473] on img at bounding box center [1515, 473] width 16 height 15
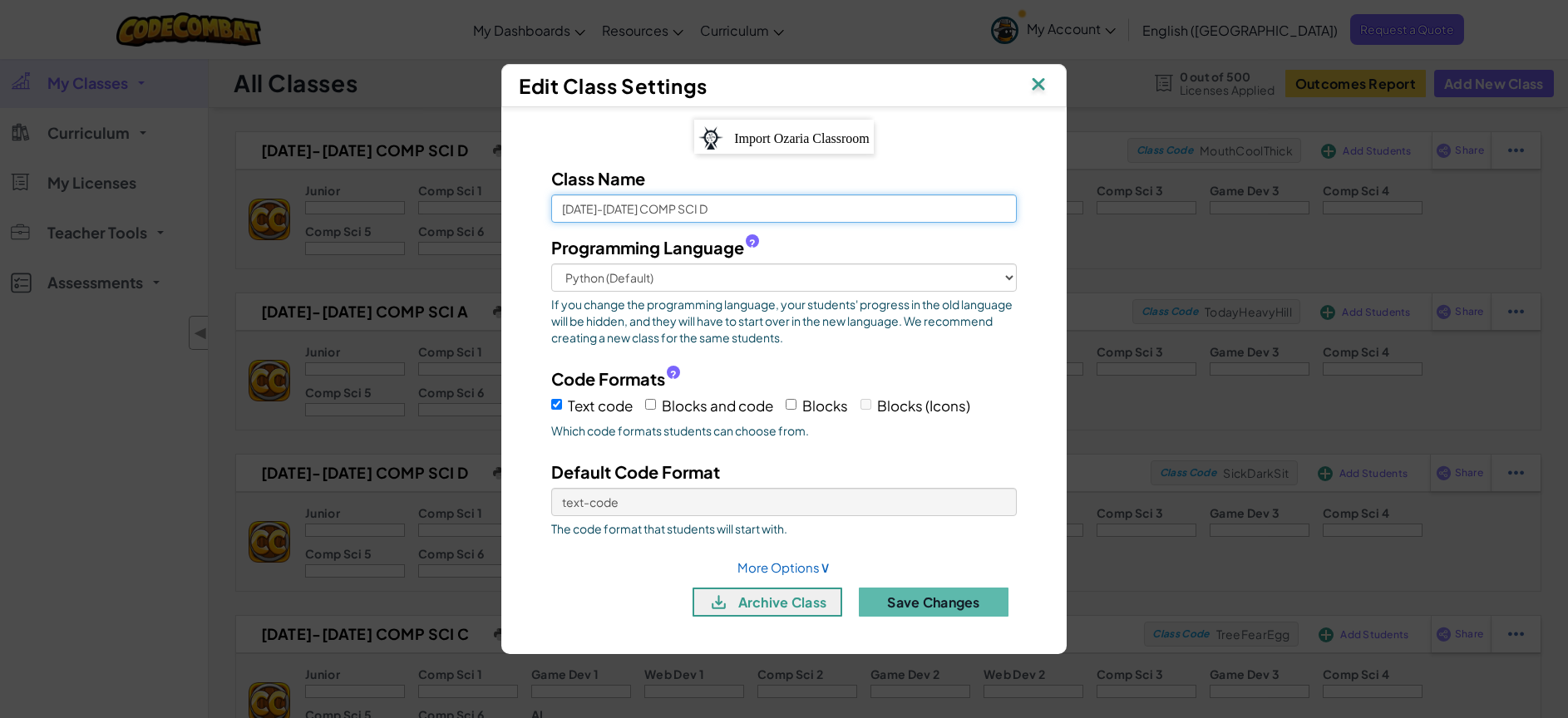
click at [810, 206] on input "[DATE]-[DATE] COMP SCI D" at bounding box center [784, 209] width 465 height 28
type input "[DATE]-[DATE] COMP SCI A"
click at [923, 607] on button "Save Changes" at bounding box center [933, 602] width 150 height 29
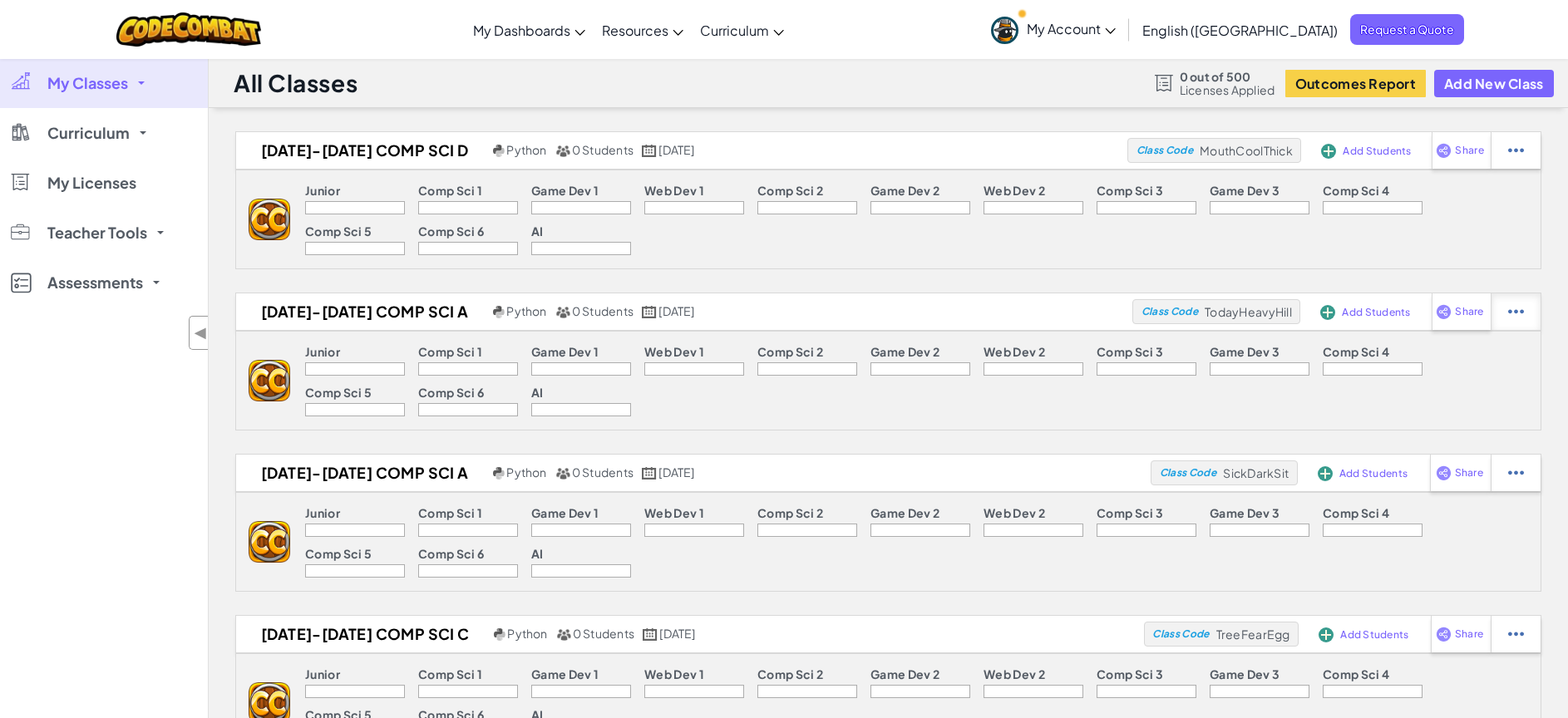
click at [1515, 305] on img at bounding box center [1515, 311] width 16 height 15
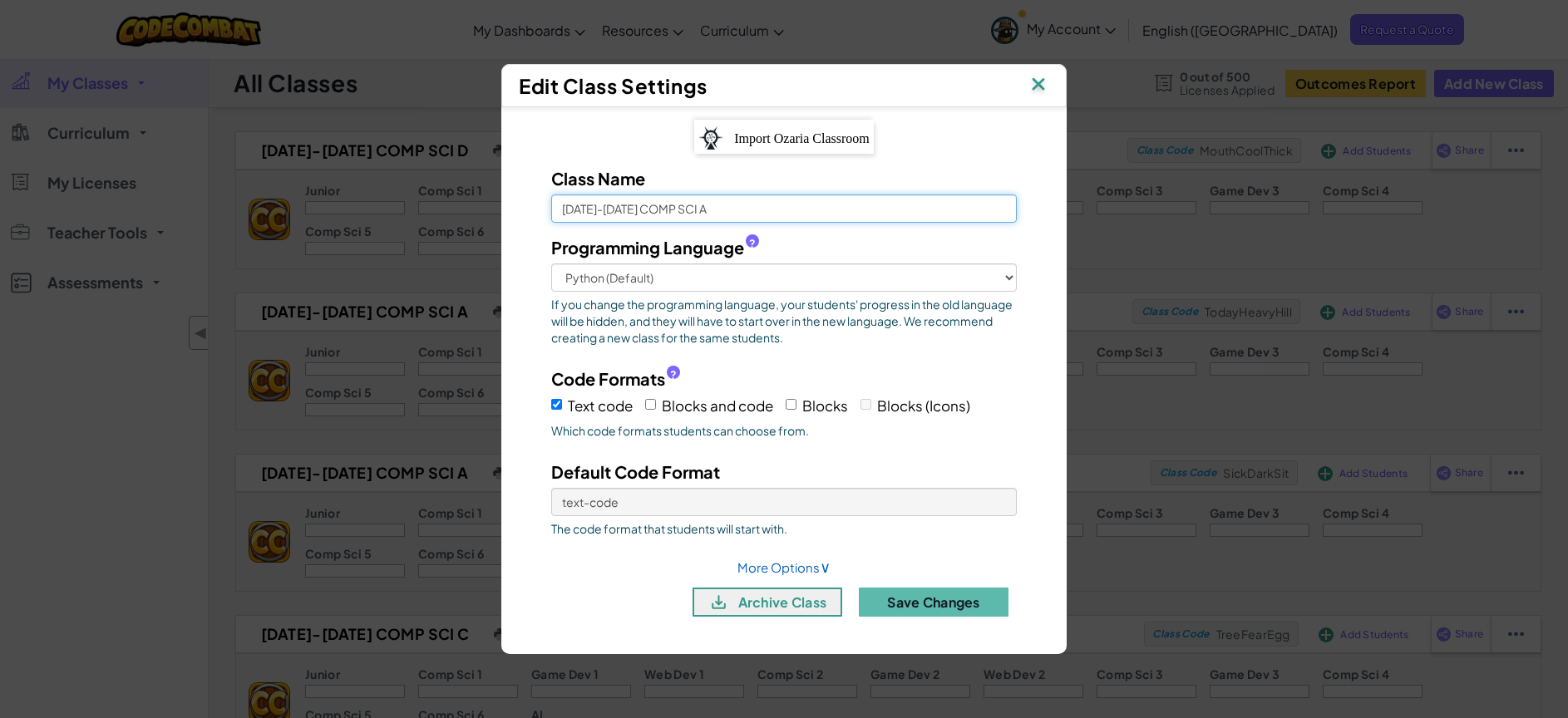
click at [802, 203] on input "[DATE]-[DATE] COMP SCI A" at bounding box center [784, 209] width 465 height 28
type input "[DATE]-[DATE] COMP SCI B"
click at [931, 596] on button "Save Changes" at bounding box center [933, 602] width 150 height 29
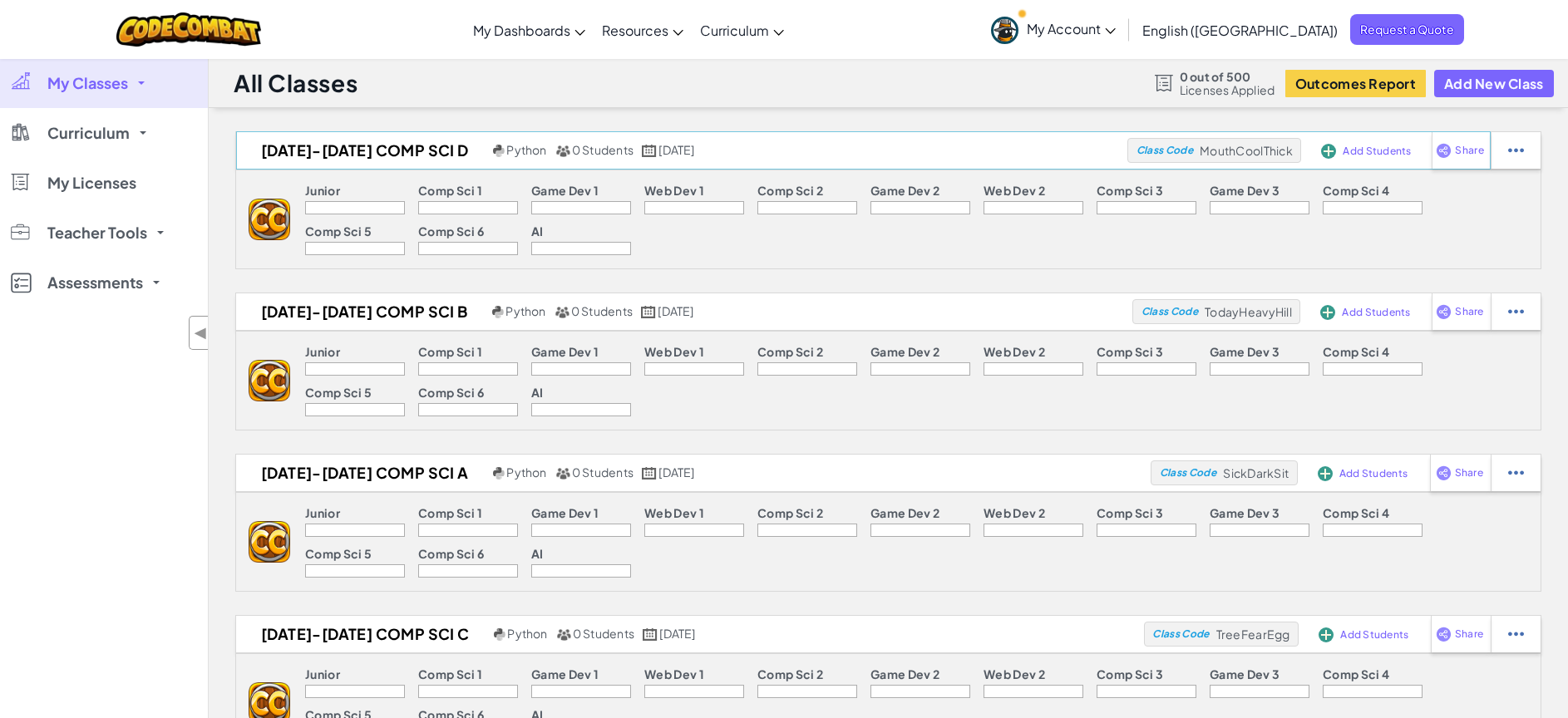
click at [1246, 158] on div "Class Code MouthCoolThick" at bounding box center [1214, 150] width 174 height 25
click at [1505, 147] on div at bounding box center [1515, 150] width 50 height 37
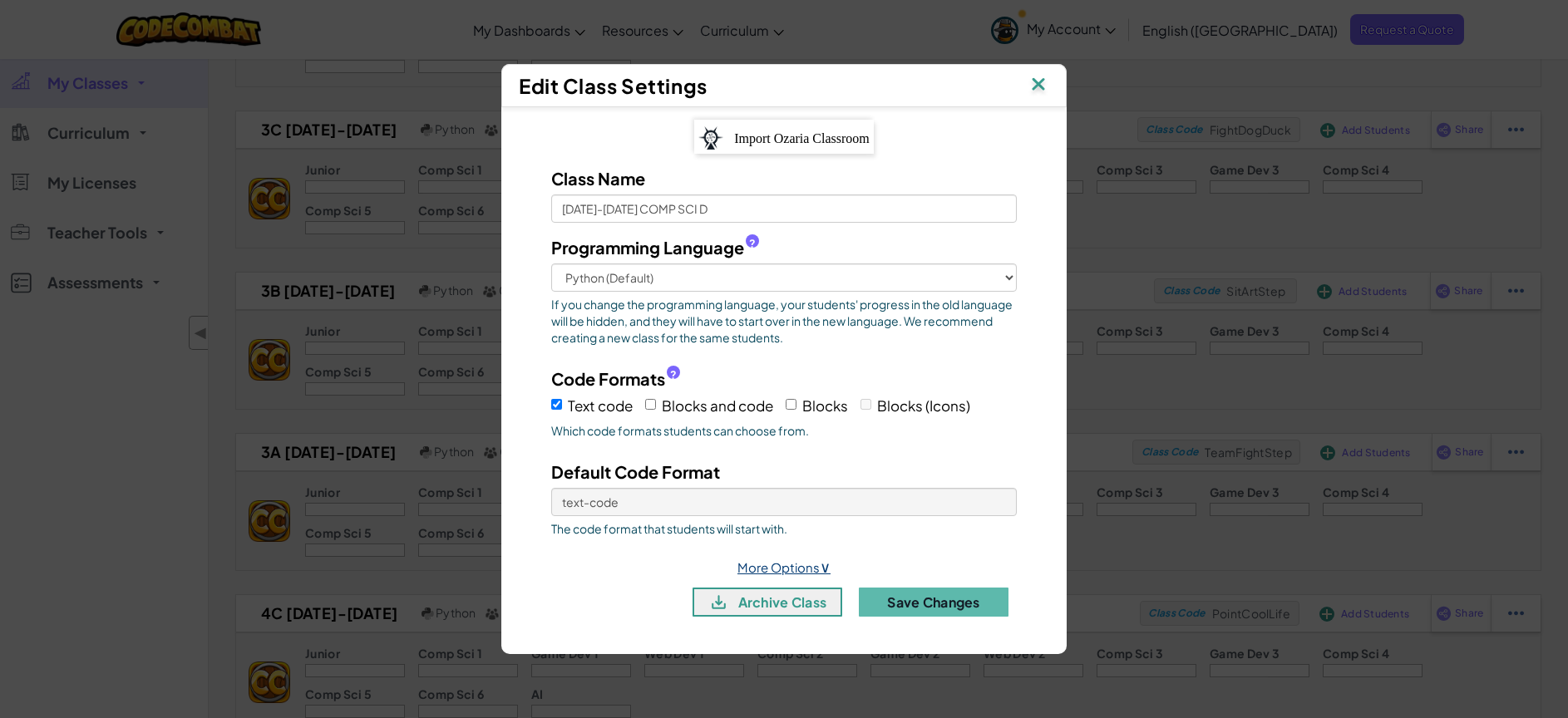
scroll to position [667, 0]
click at [807, 570] on link "More Options ∨" at bounding box center [784, 567] width 93 height 16
select select
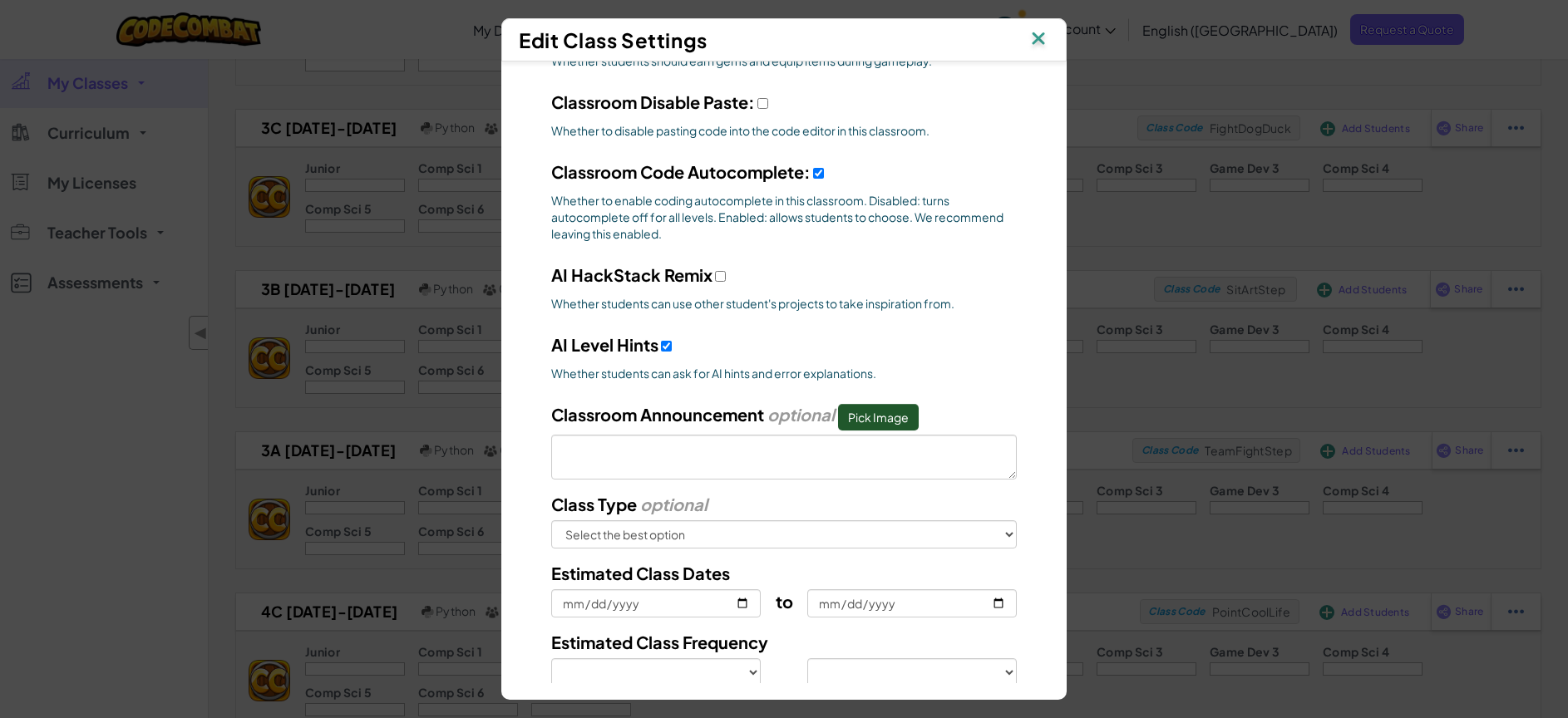
scroll to position [493, 0]
click at [1040, 39] on img at bounding box center [1038, 40] width 22 height 25
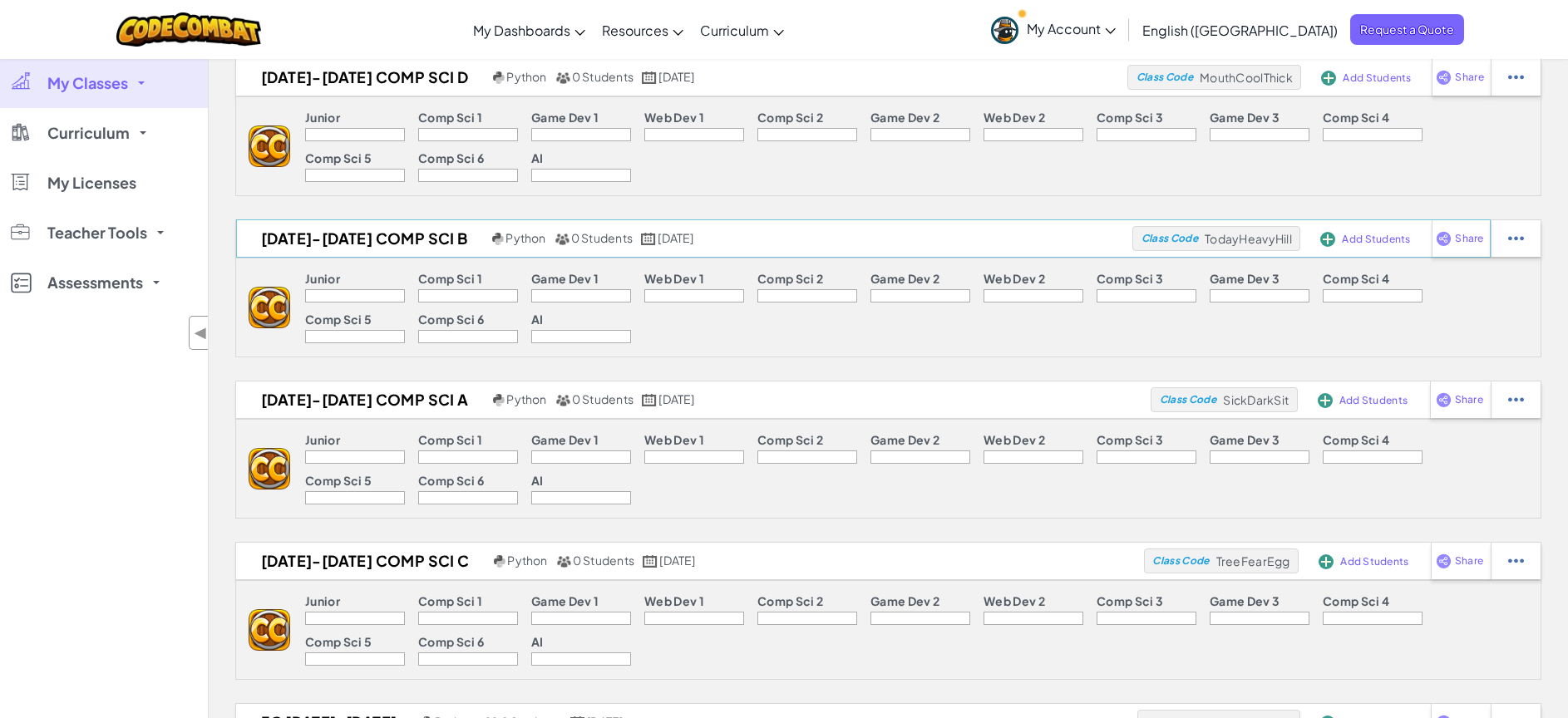
scroll to position [0, 0]
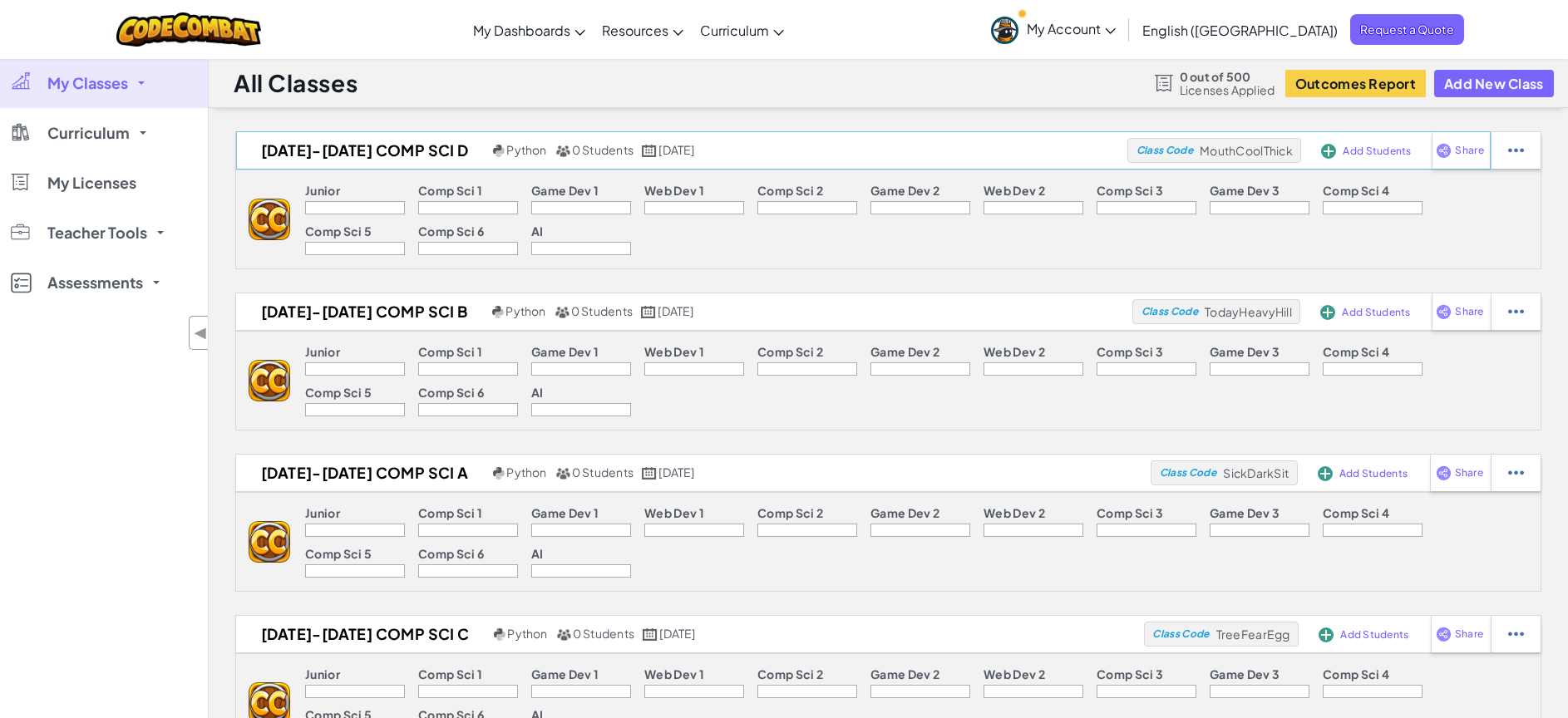
drag, startPoint x: 1289, startPoint y: 150, endPoint x: 1308, endPoint y: 147, distance: 19.2
click at [1289, 150] on span "MouthCoolThick" at bounding box center [1246, 150] width 93 height 15
click at [1515, 150] on img at bounding box center [1515, 150] width 16 height 15
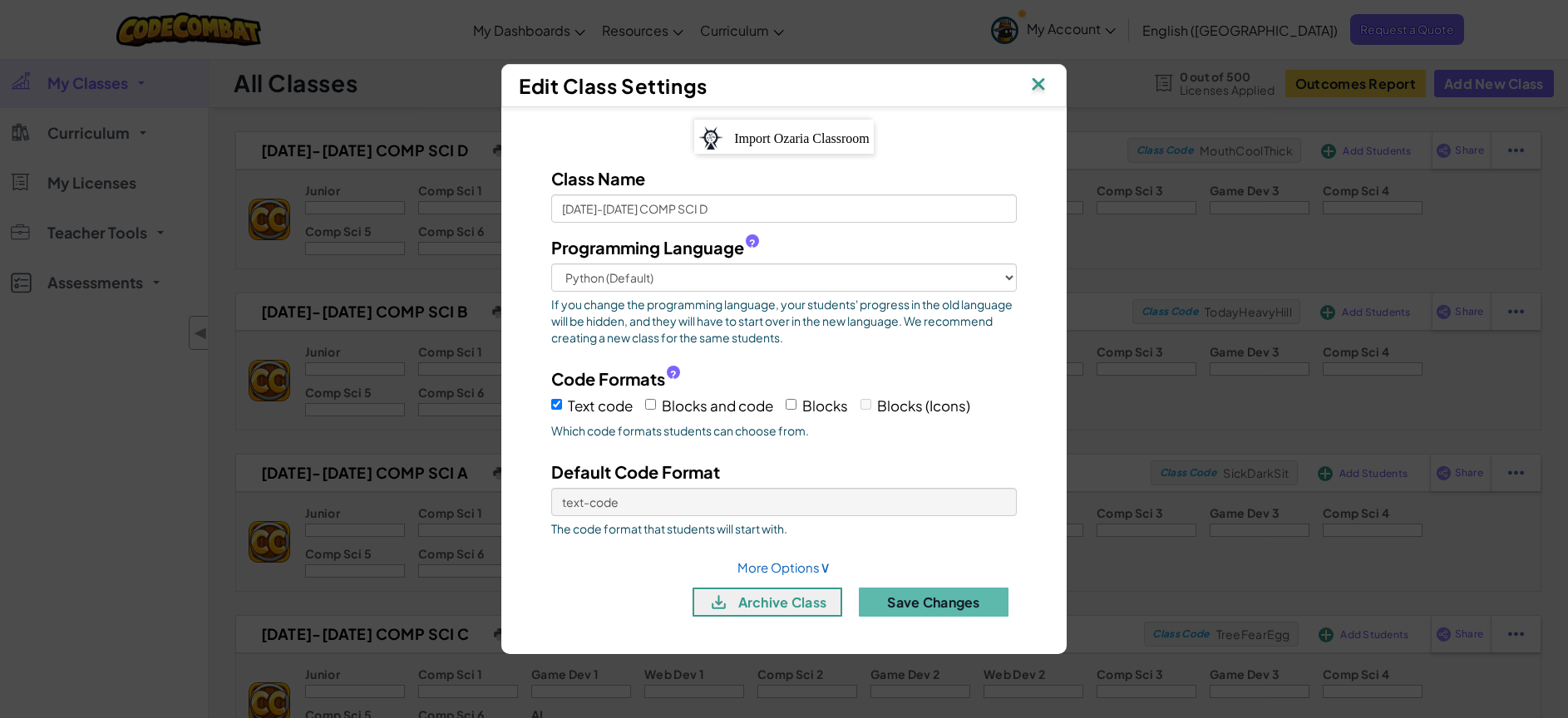
drag, startPoint x: 1034, startPoint y: 78, endPoint x: 1047, endPoint y: 90, distance: 17.7
click at [1034, 78] on img at bounding box center [1038, 86] width 22 height 25
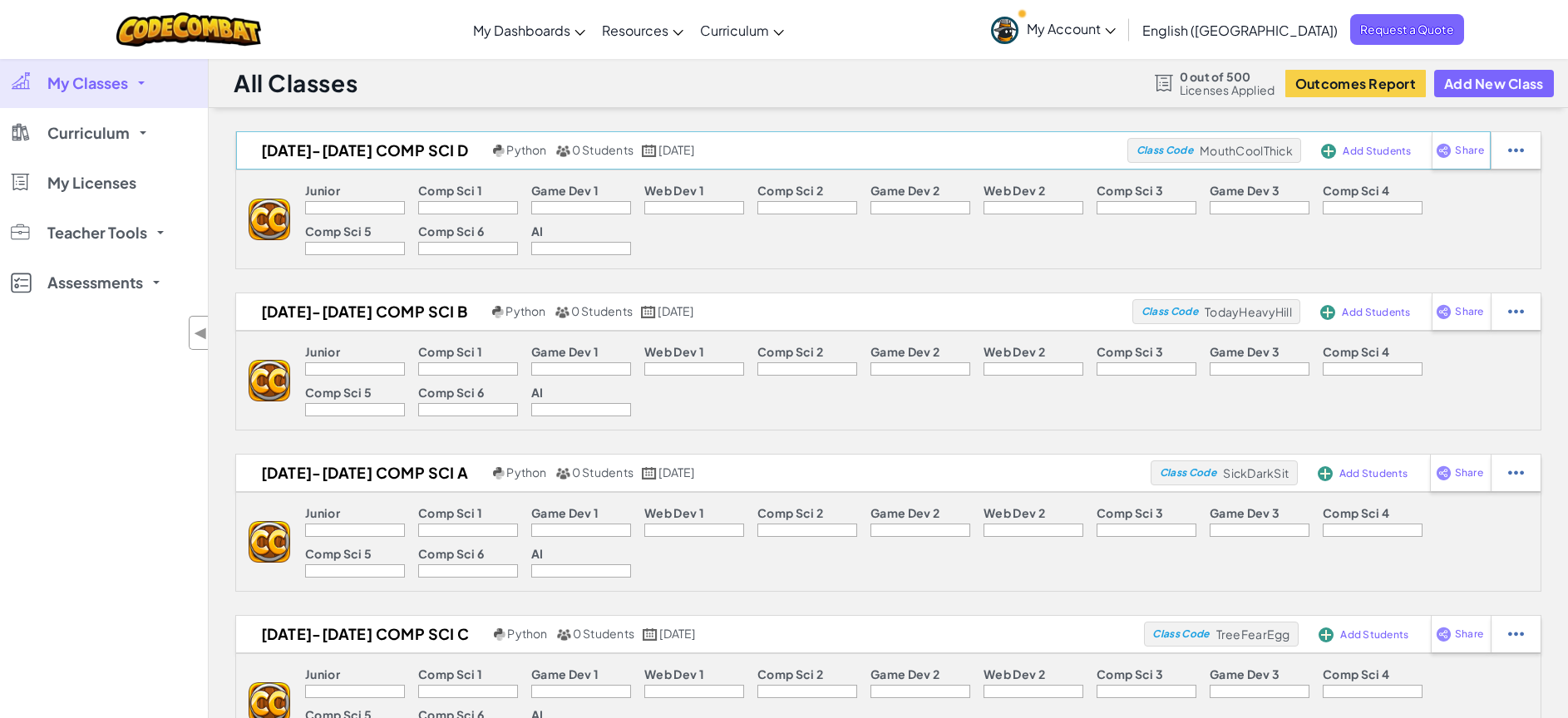
click at [1241, 149] on span "MouthCoolThick" at bounding box center [1246, 150] width 93 height 15
drag, startPoint x: 1221, startPoint y: 152, endPoint x: 1179, endPoint y: 149, distance: 42.1
click at [1210, 152] on span "MouthCoolThick" at bounding box center [1246, 150] width 93 height 15
click at [1177, 149] on span "Class Code" at bounding box center [1165, 150] width 57 height 10
drag, startPoint x: 1257, startPoint y: 147, endPoint x: 1293, endPoint y: 146, distance: 36.0
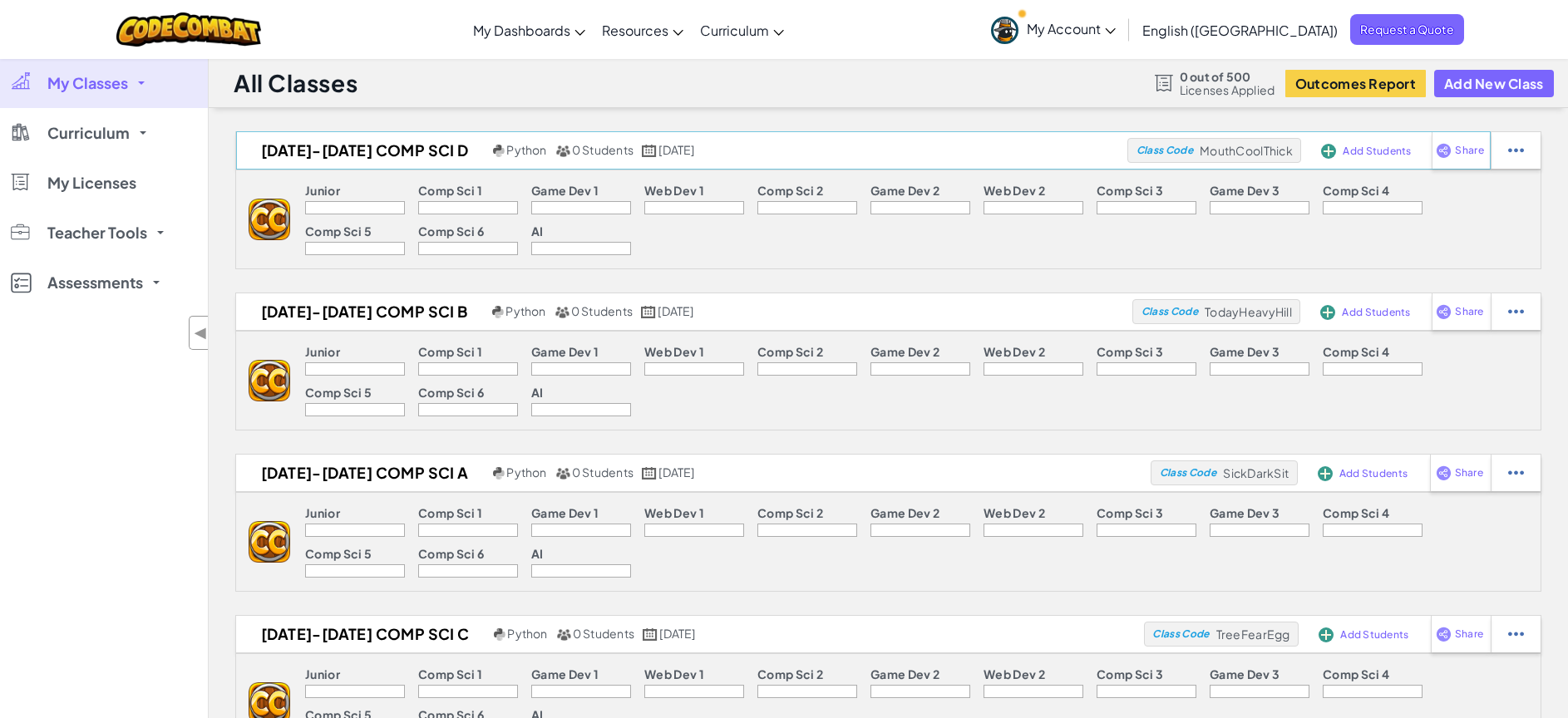
click at [1257, 147] on span "MouthCoolThick" at bounding box center [1246, 150] width 93 height 15
click at [1520, 146] on img at bounding box center [1515, 150] width 16 height 15
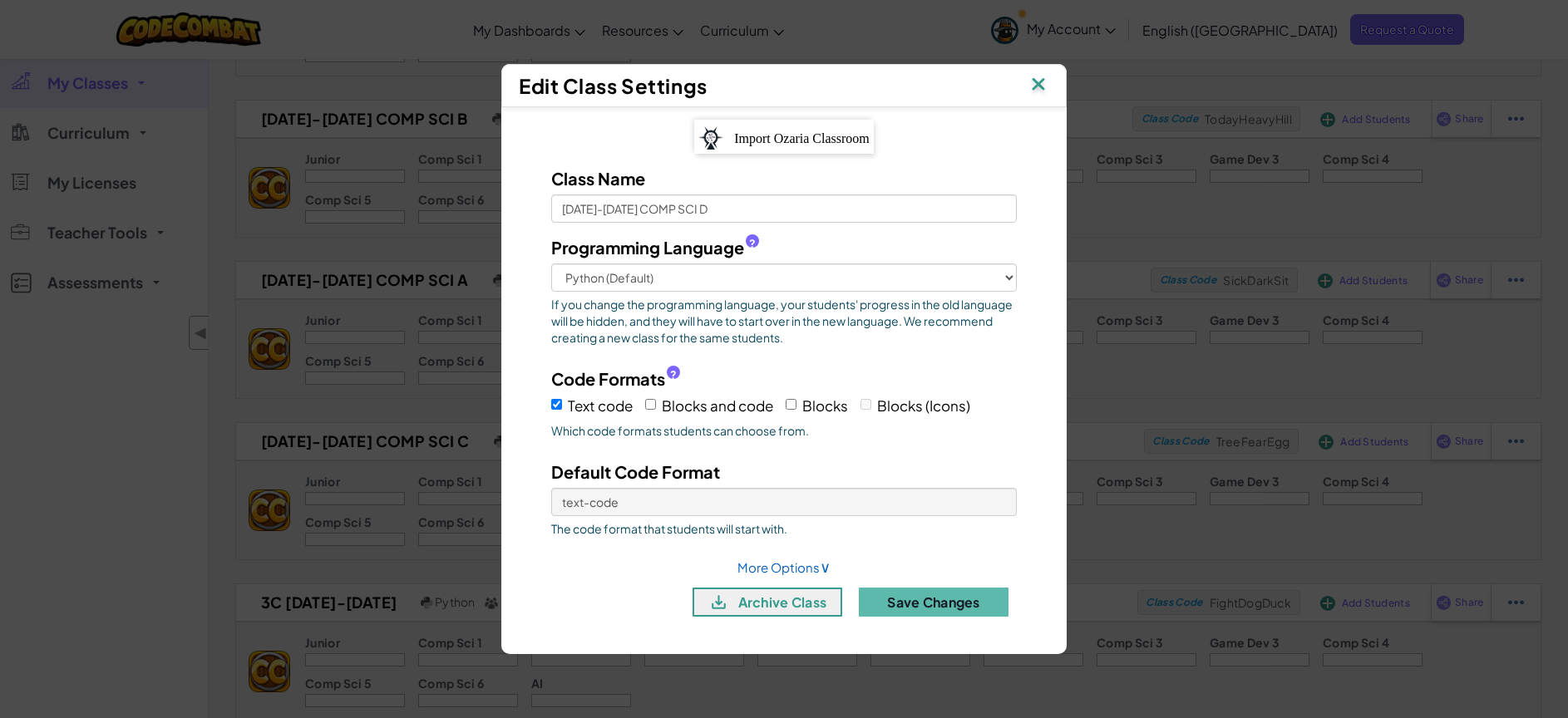
scroll to position [201, 0]
click at [804, 568] on link "More Options ∨" at bounding box center [784, 567] width 93 height 16
select select
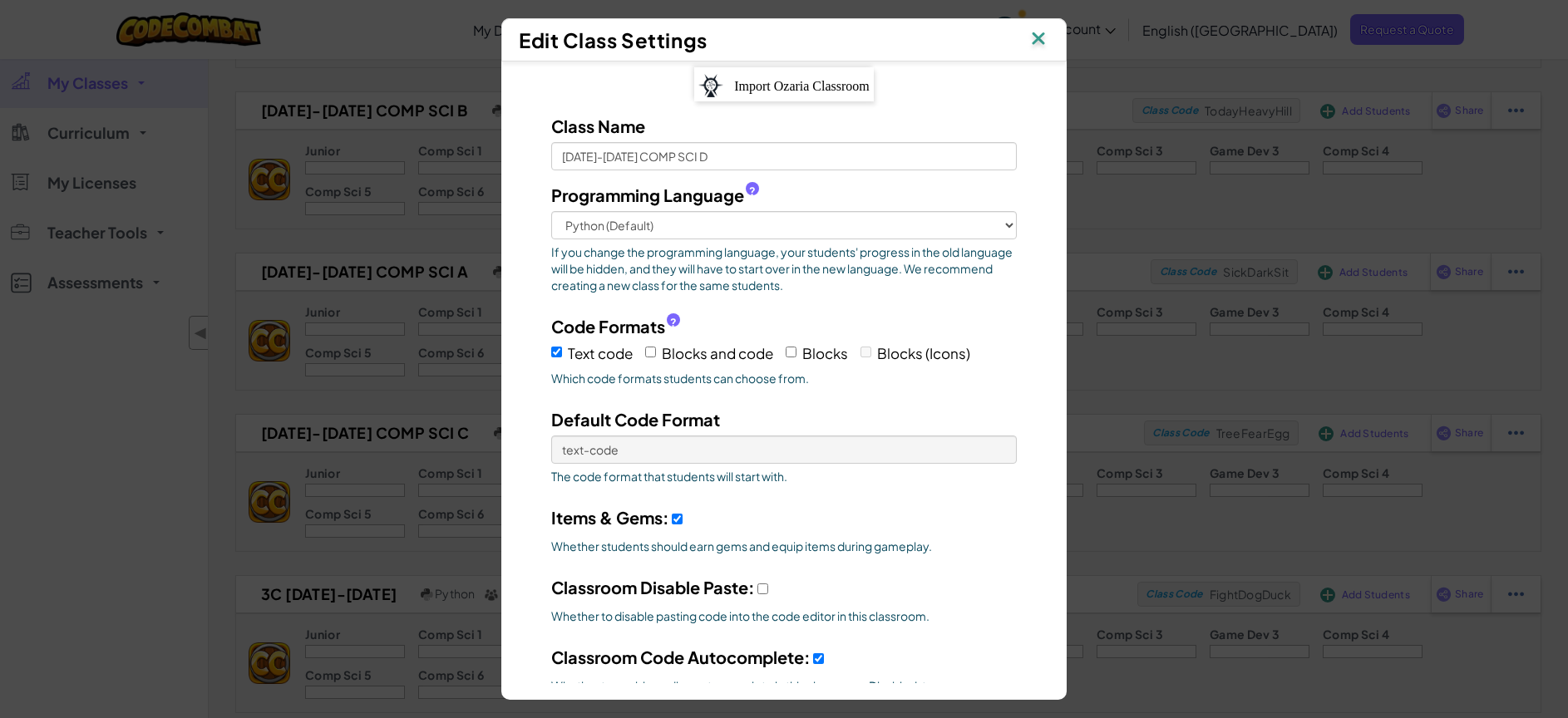
scroll to position [0, 0]
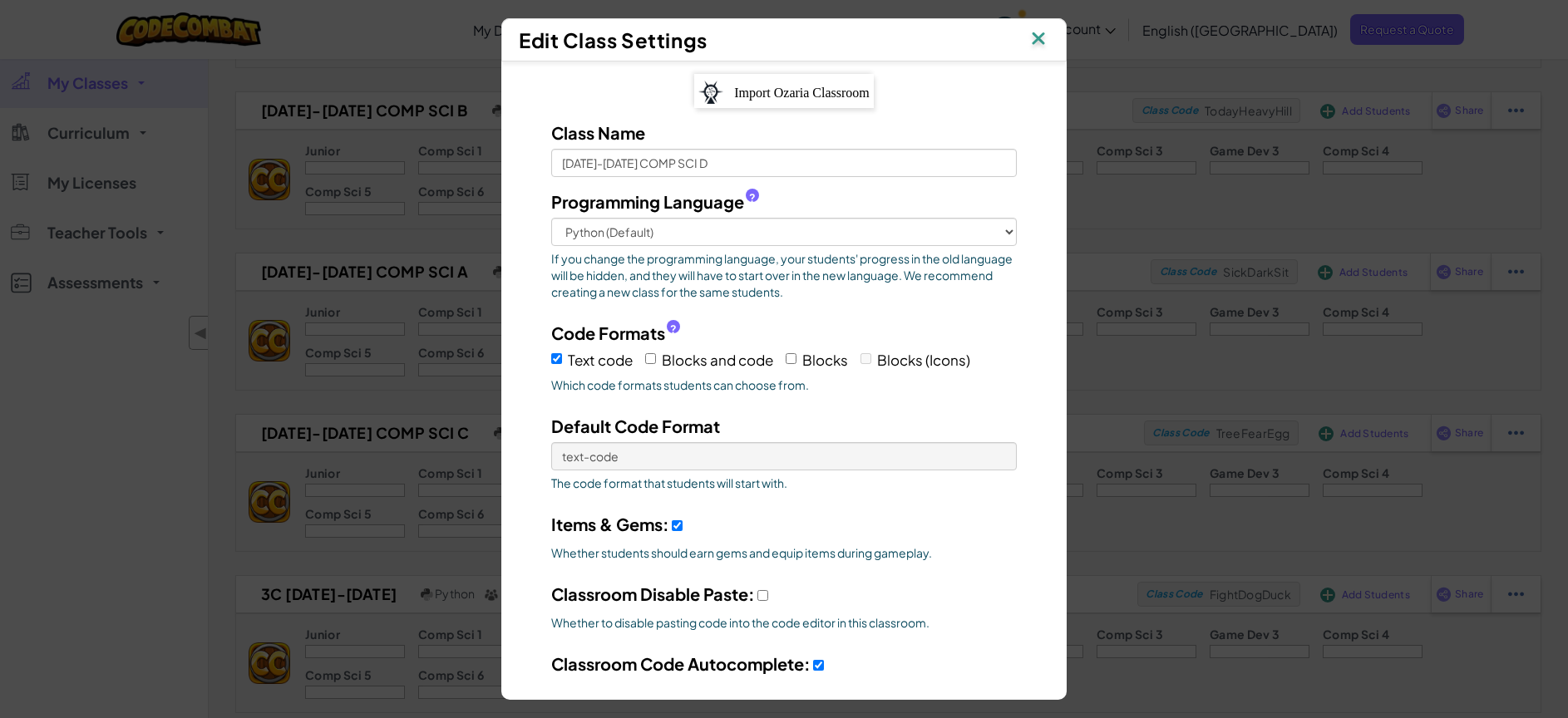
click at [1038, 38] on img at bounding box center [1038, 40] width 22 height 25
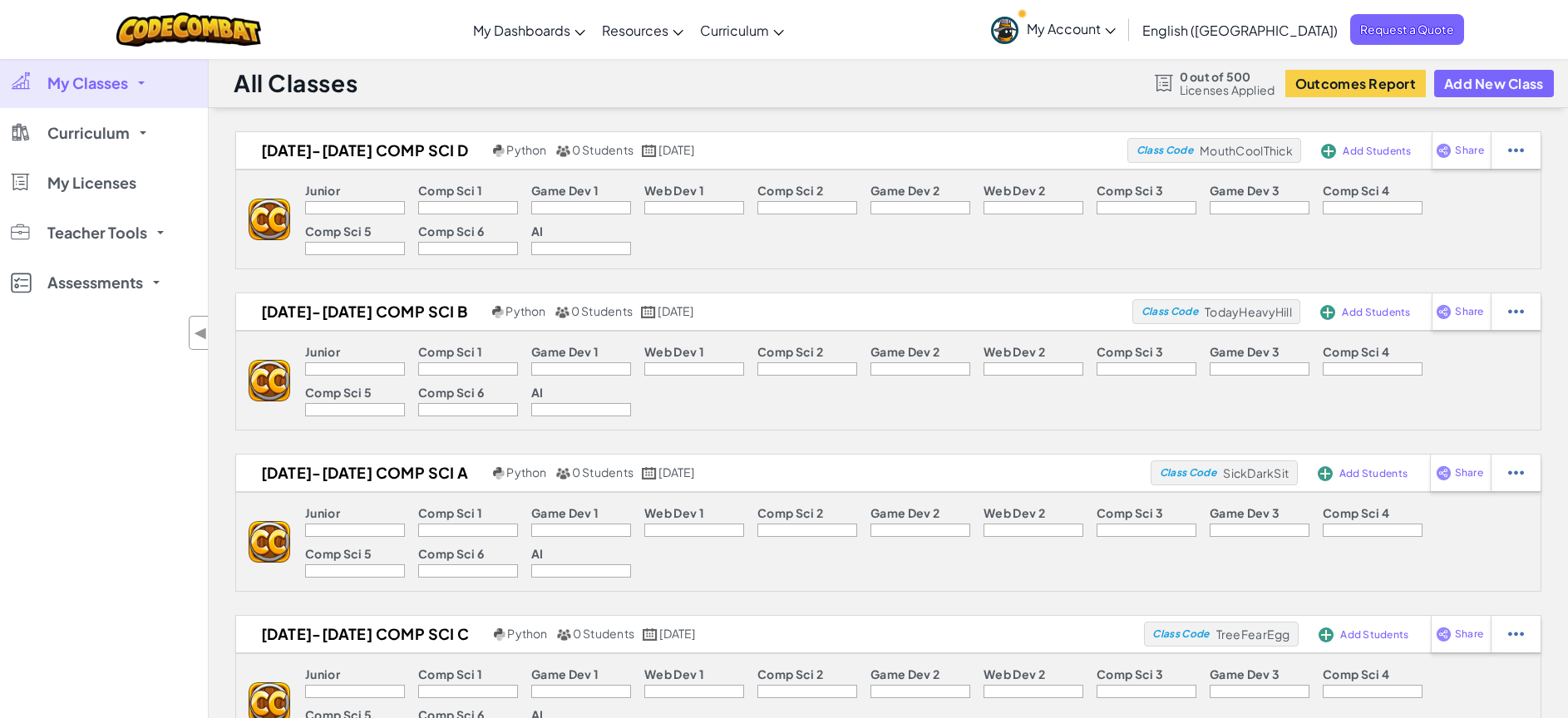
click at [126, 88] on span "My Classes" at bounding box center [88, 83] width 81 height 15
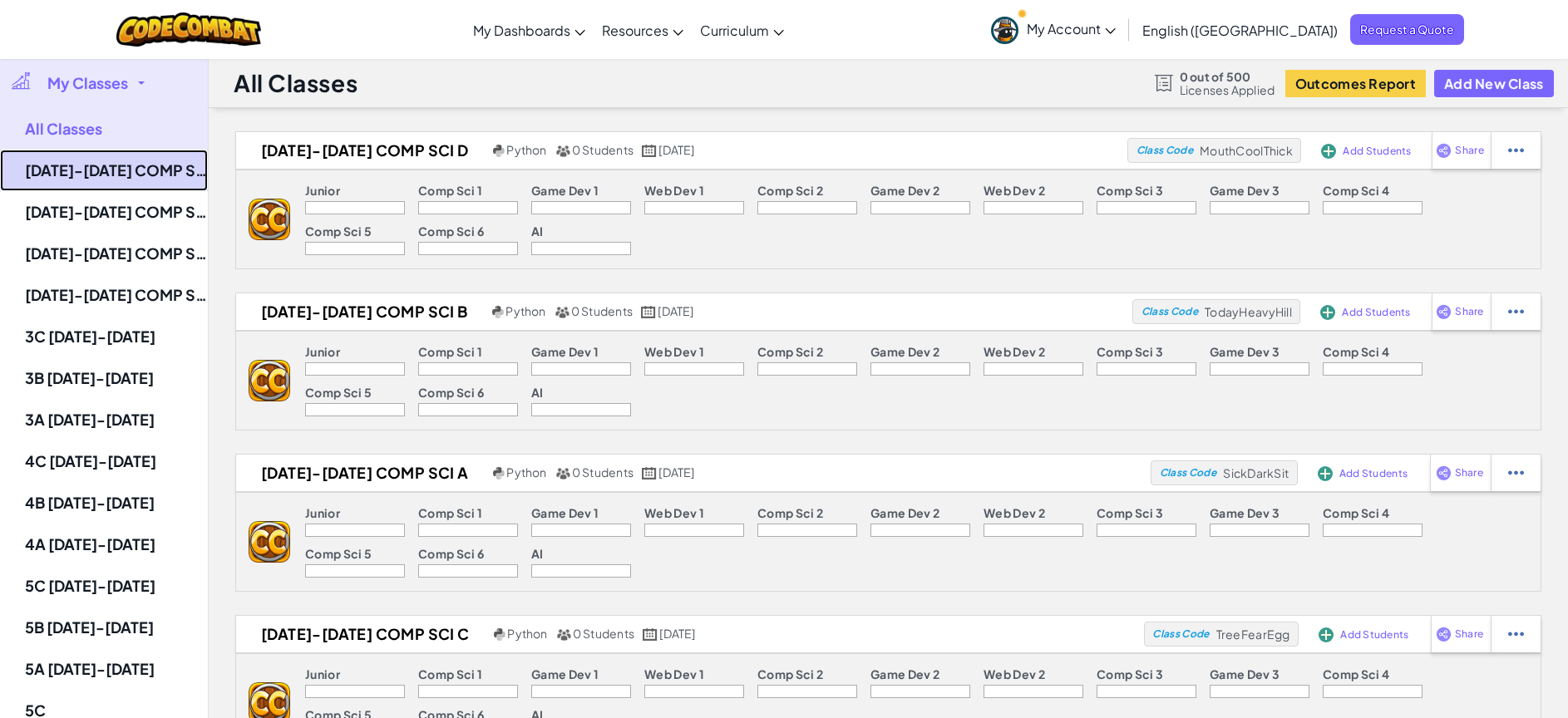
click at [134, 174] on link "[DATE]-[DATE] COMP SCI D" at bounding box center [104, 170] width 208 height 42
select select "560f1a9f22961295f9427742"
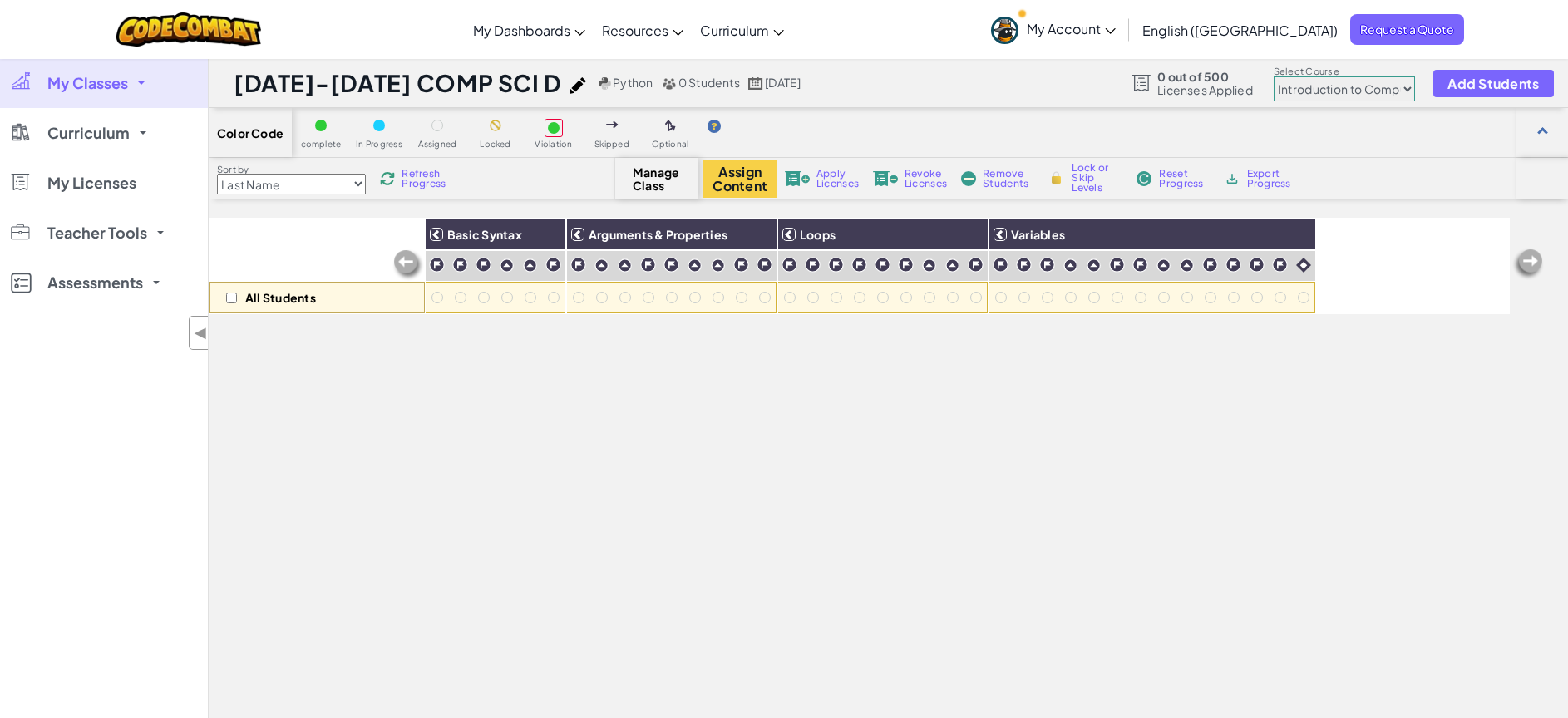
click at [128, 87] on link "My Classes" at bounding box center [104, 83] width 208 height 50
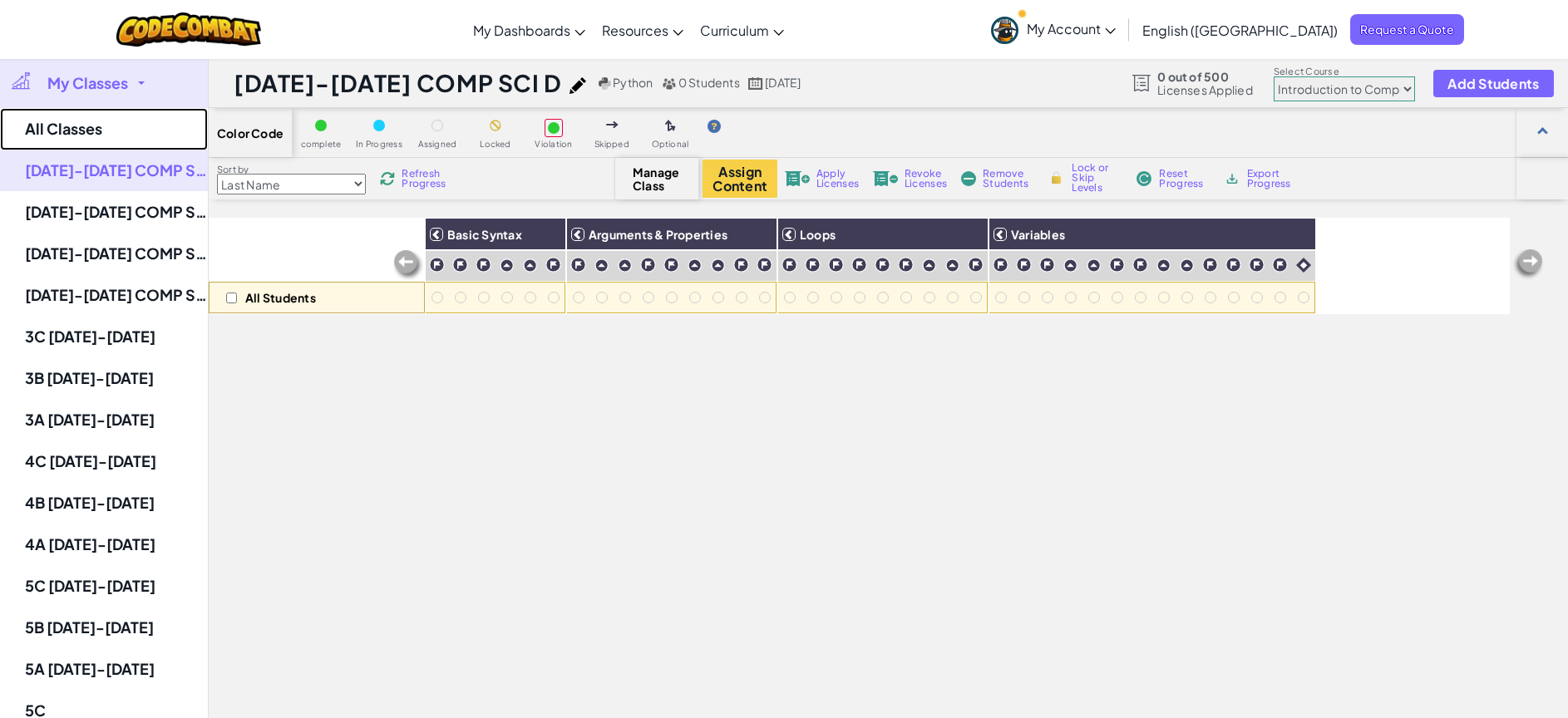
click at [114, 126] on link "All Classes" at bounding box center [104, 129] width 208 height 43
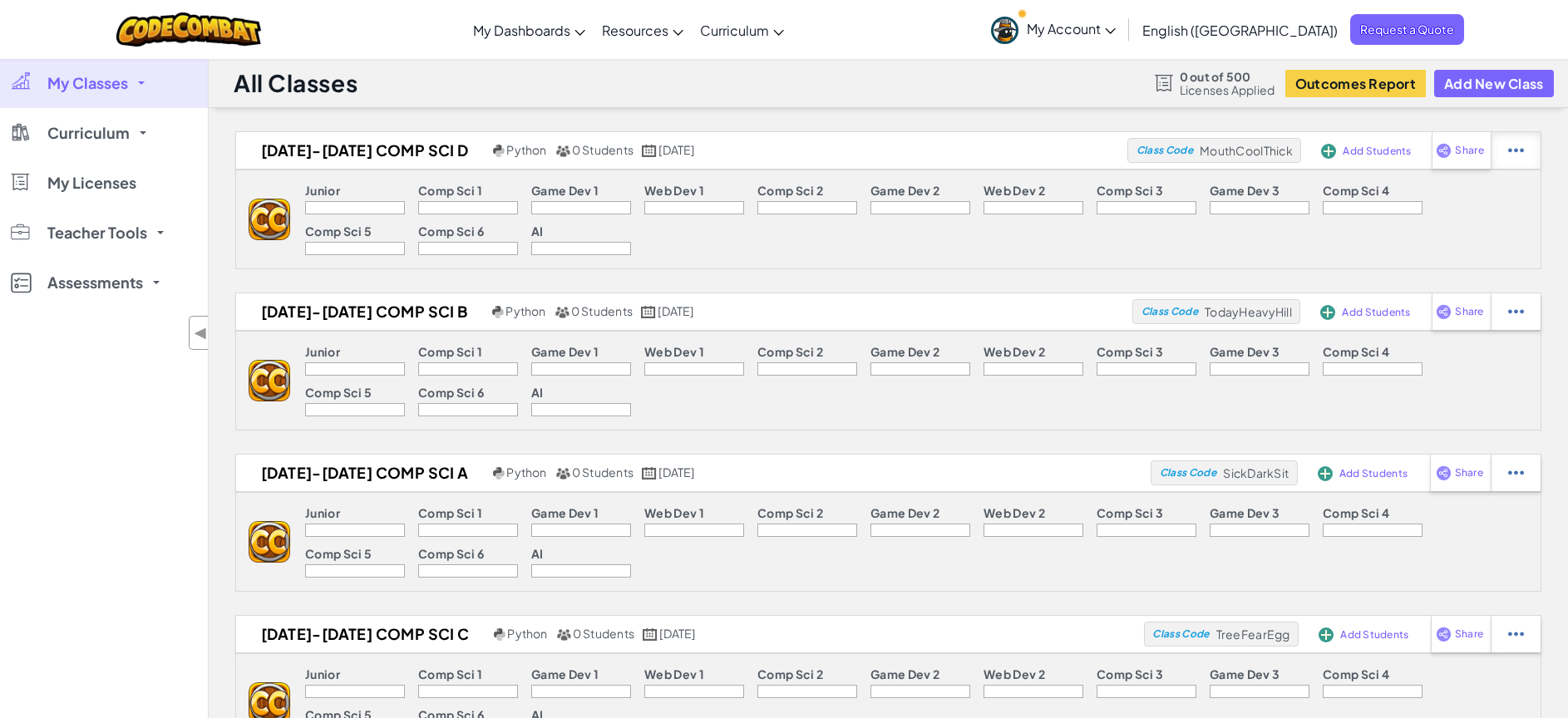
click at [1521, 152] on img at bounding box center [1515, 150] width 16 height 15
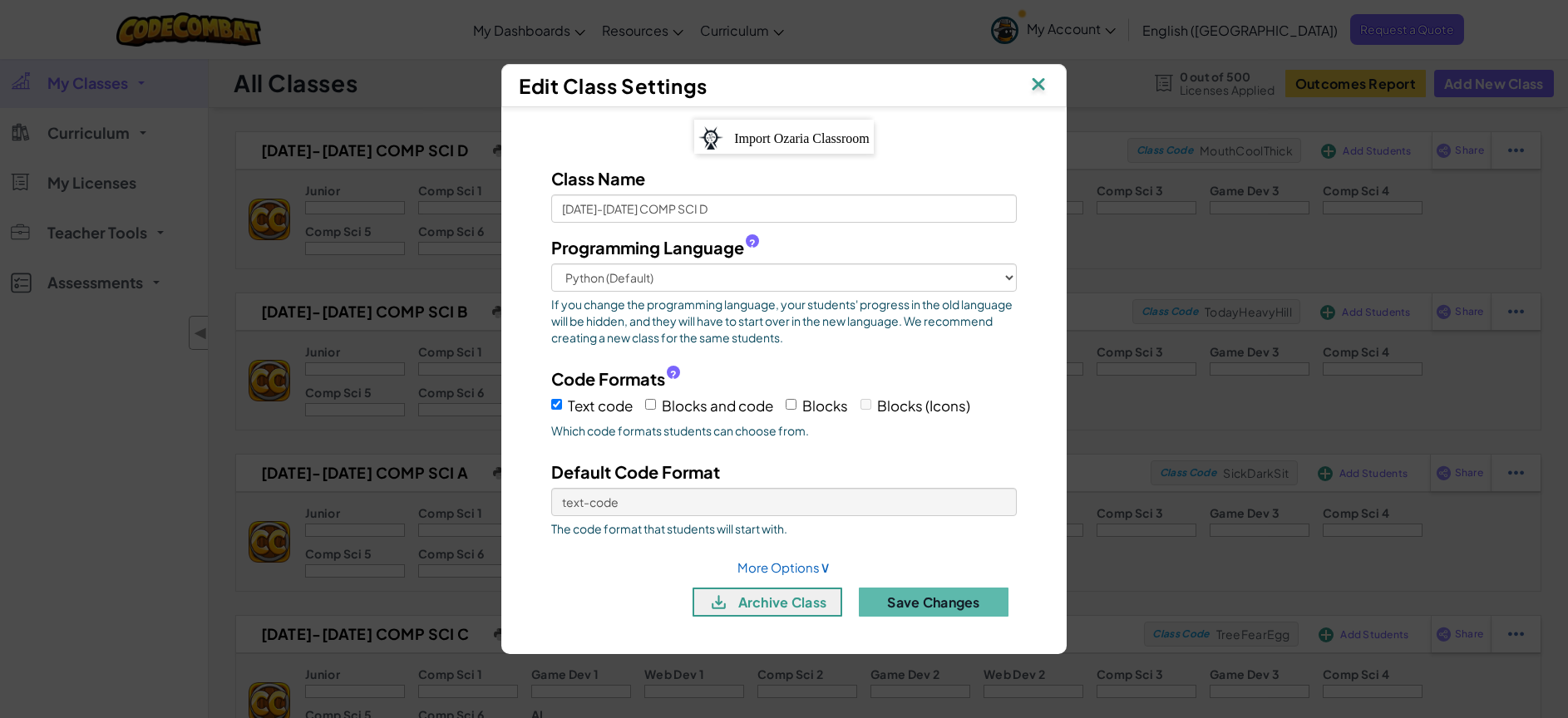
click at [1036, 85] on img at bounding box center [1038, 86] width 22 height 25
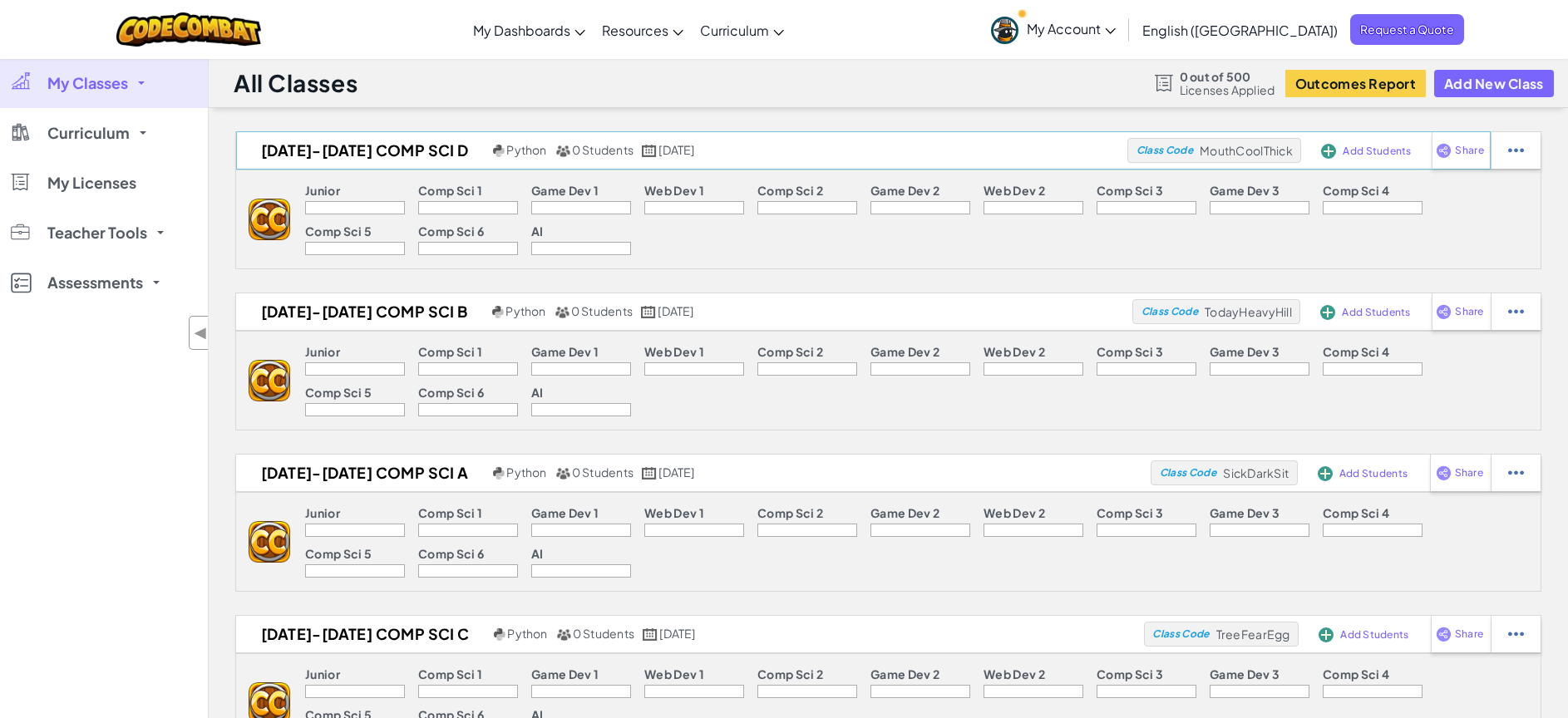
click at [1358, 146] on span "Add Students" at bounding box center [1377, 151] width 69 height 10
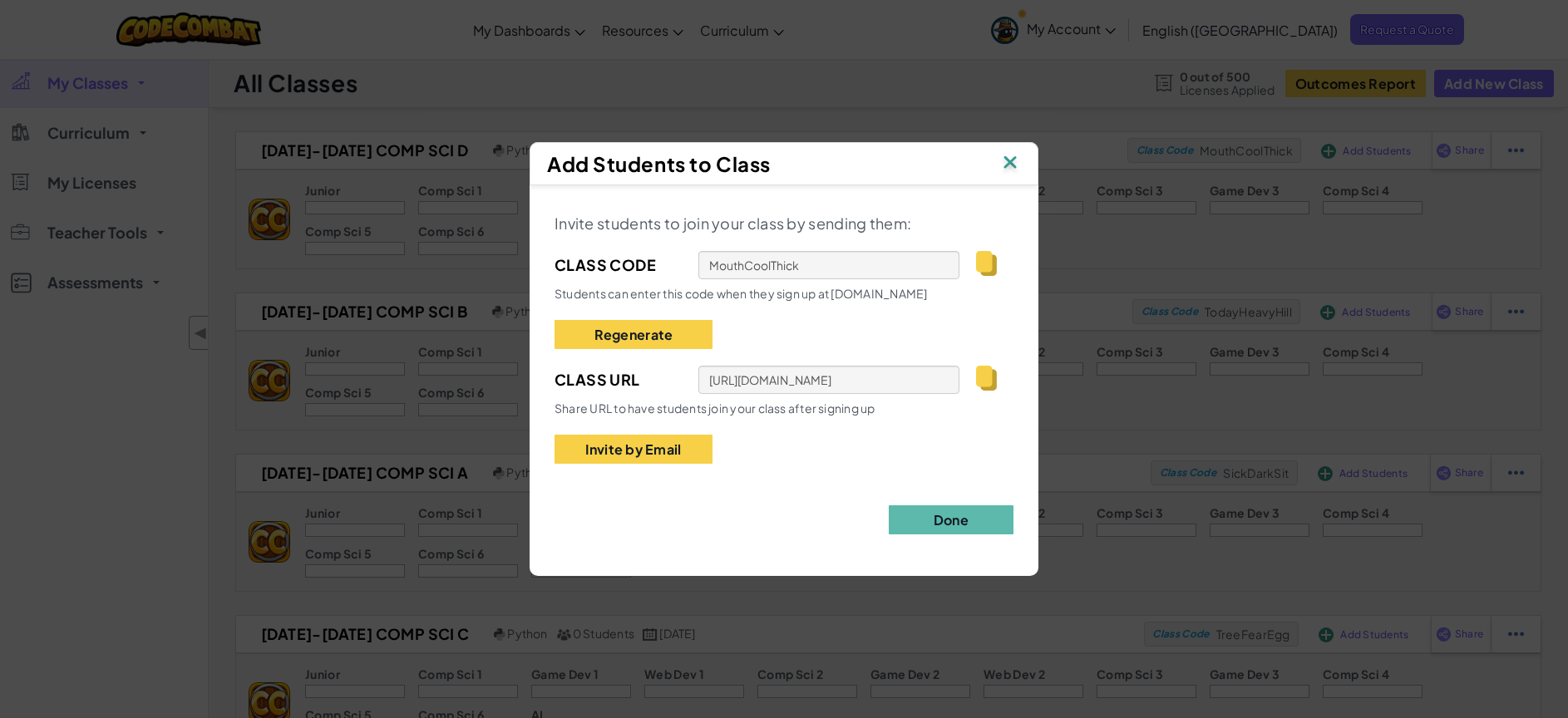
scroll to position [3, 0]
click at [683, 337] on button "Regenerate" at bounding box center [633, 334] width 158 height 29
type input "ShortMapSheep"
type input "[URL][DOMAIN_NAME]"
click at [972, 523] on button "Done" at bounding box center [951, 519] width 124 height 29
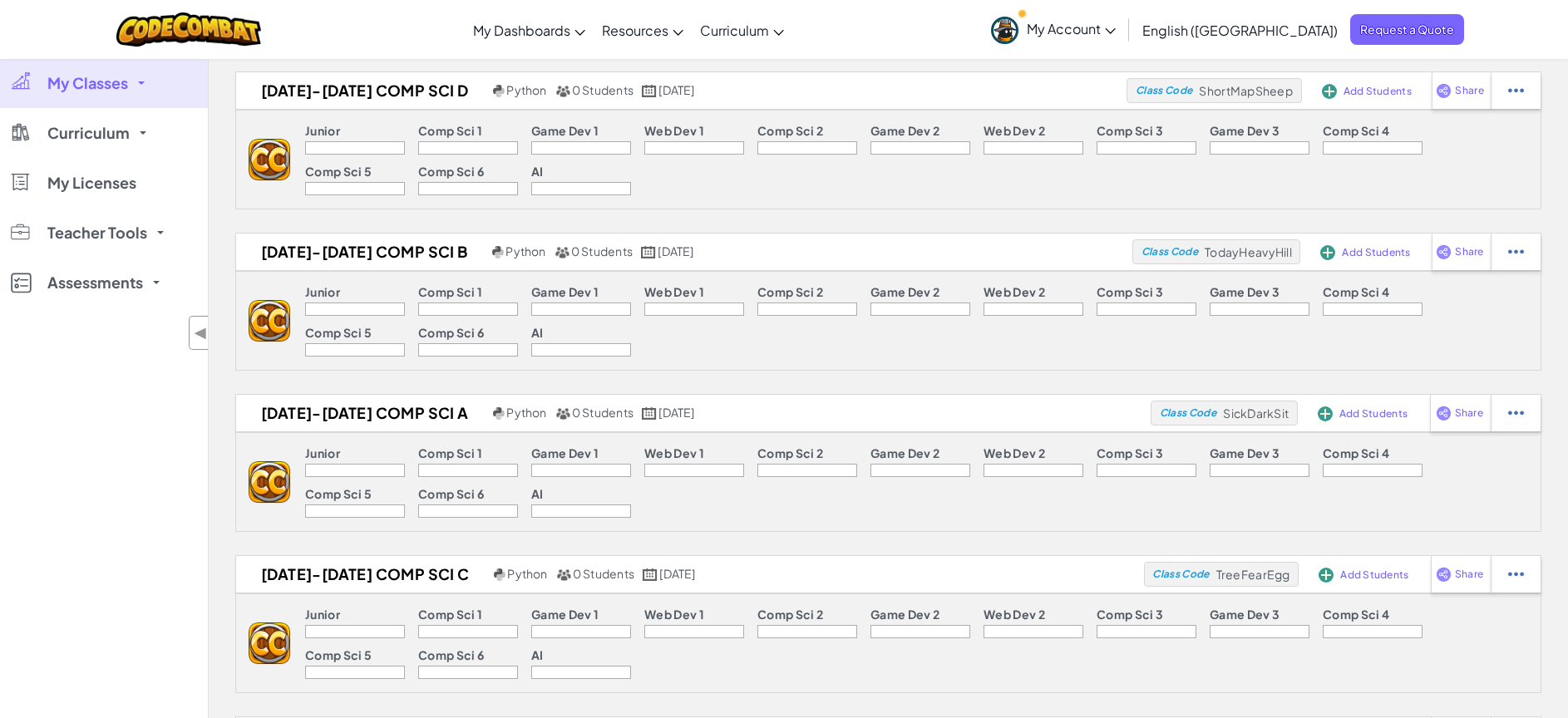
scroll to position [97, 0]
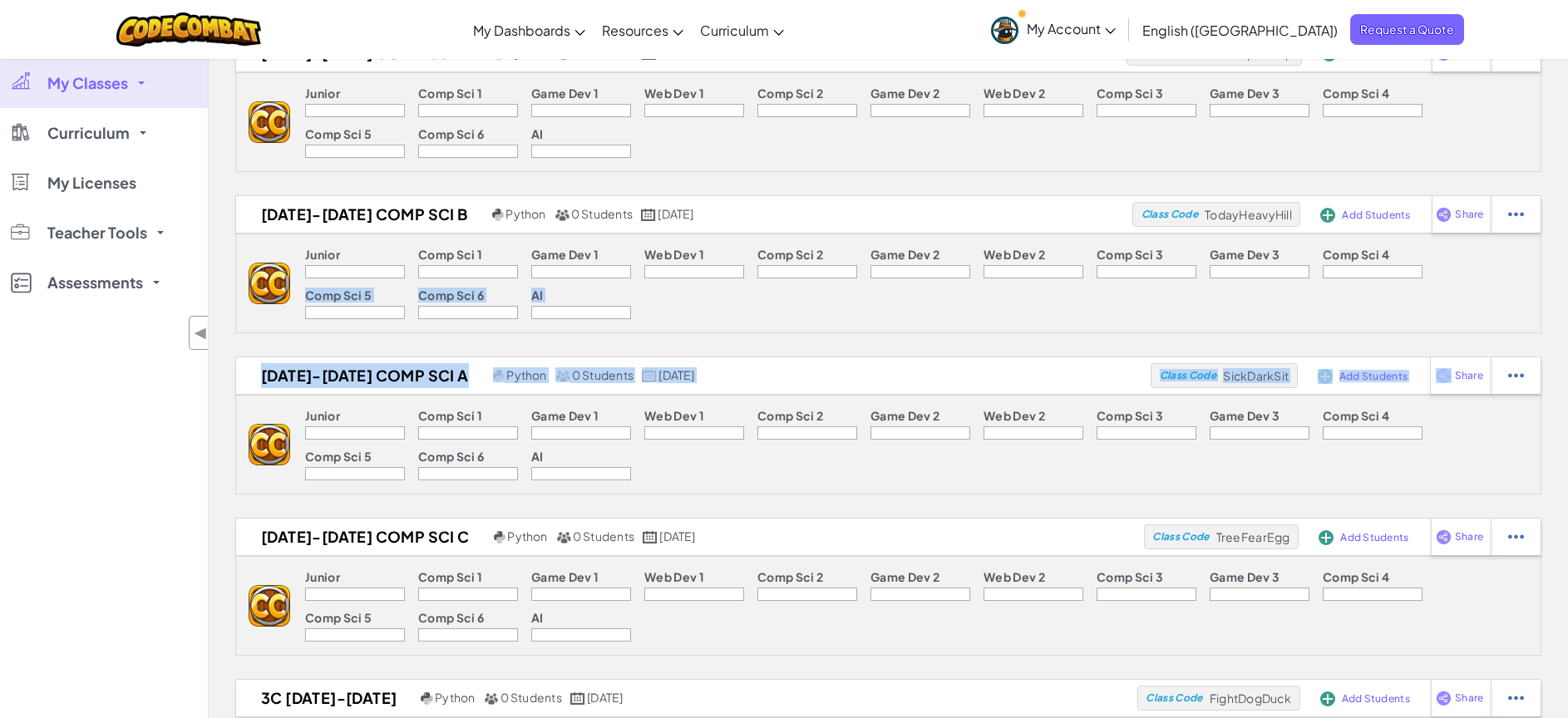
drag, startPoint x: 1471, startPoint y: 368, endPoint x: 1408, endPoint y: 351, distance: 65.3
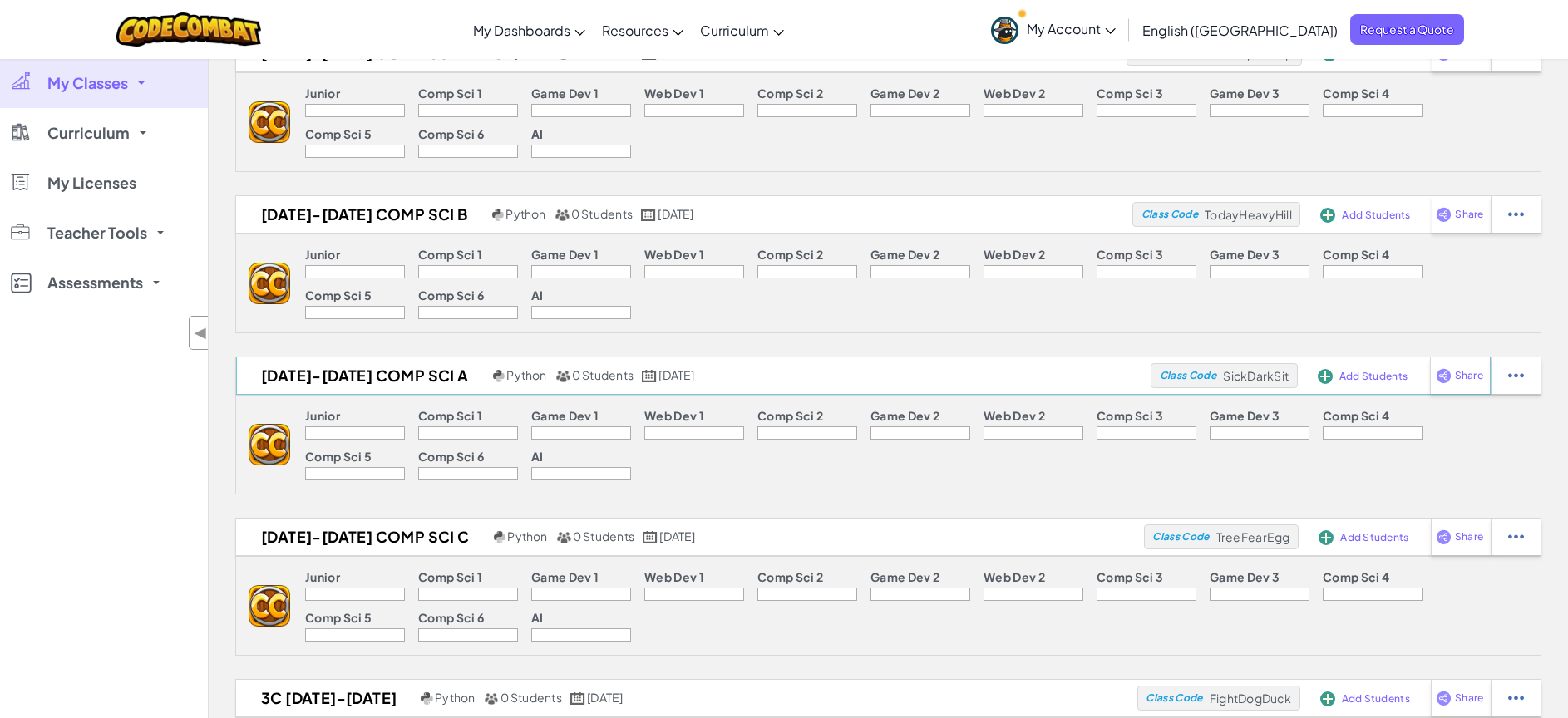
click at [1383, 377] on span "Add Students" at bounding box center [1373, 377] width 69 height 10
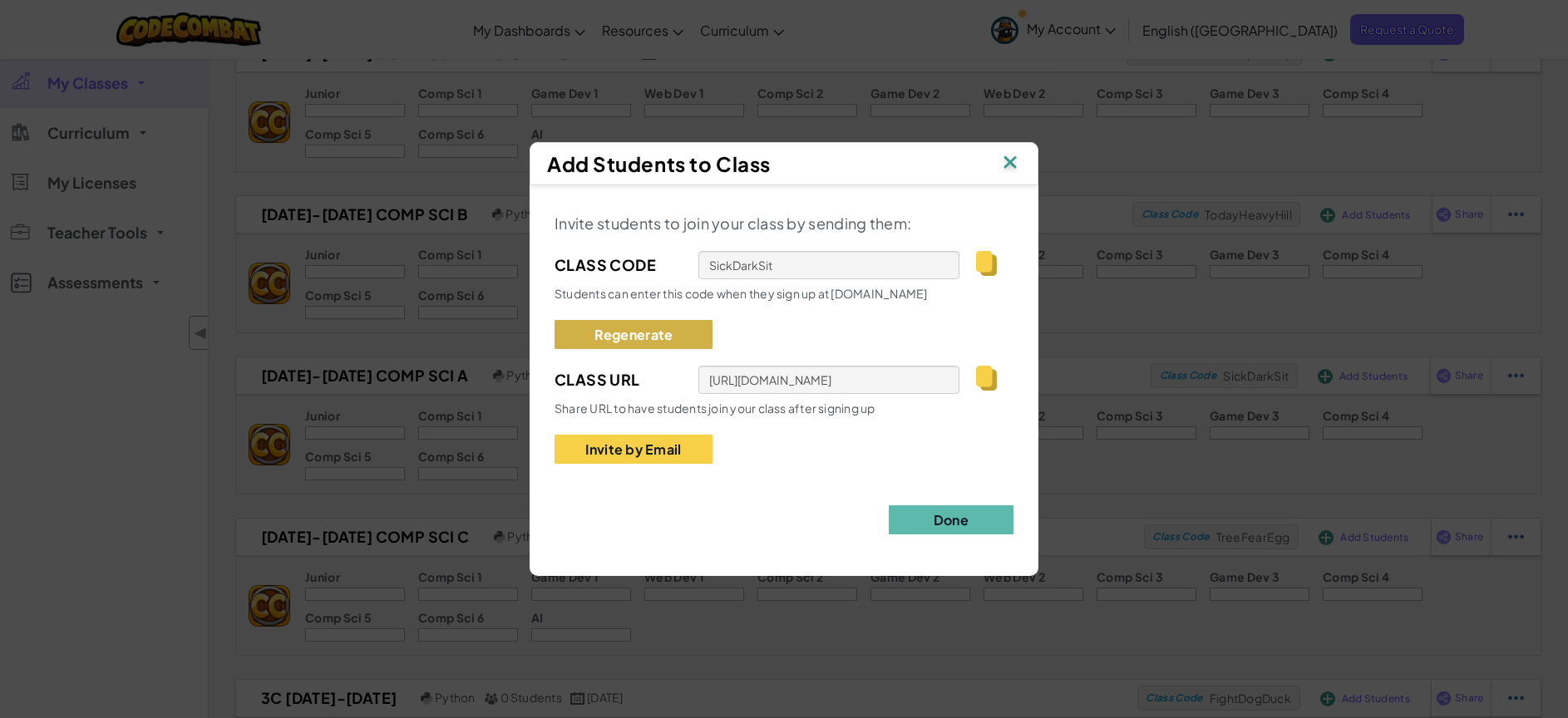
click at [663, 335] on button "Regenerate" at bounding box center [633, 334] width 158 height 29
type input "NeckDrawTop"
type input "[URL][DOMAIN_NAME]"
click at [652, 336] on button "Regenerate" at bounding box center [633, 334] width 158 height 29
type input "ZapPaperCup"
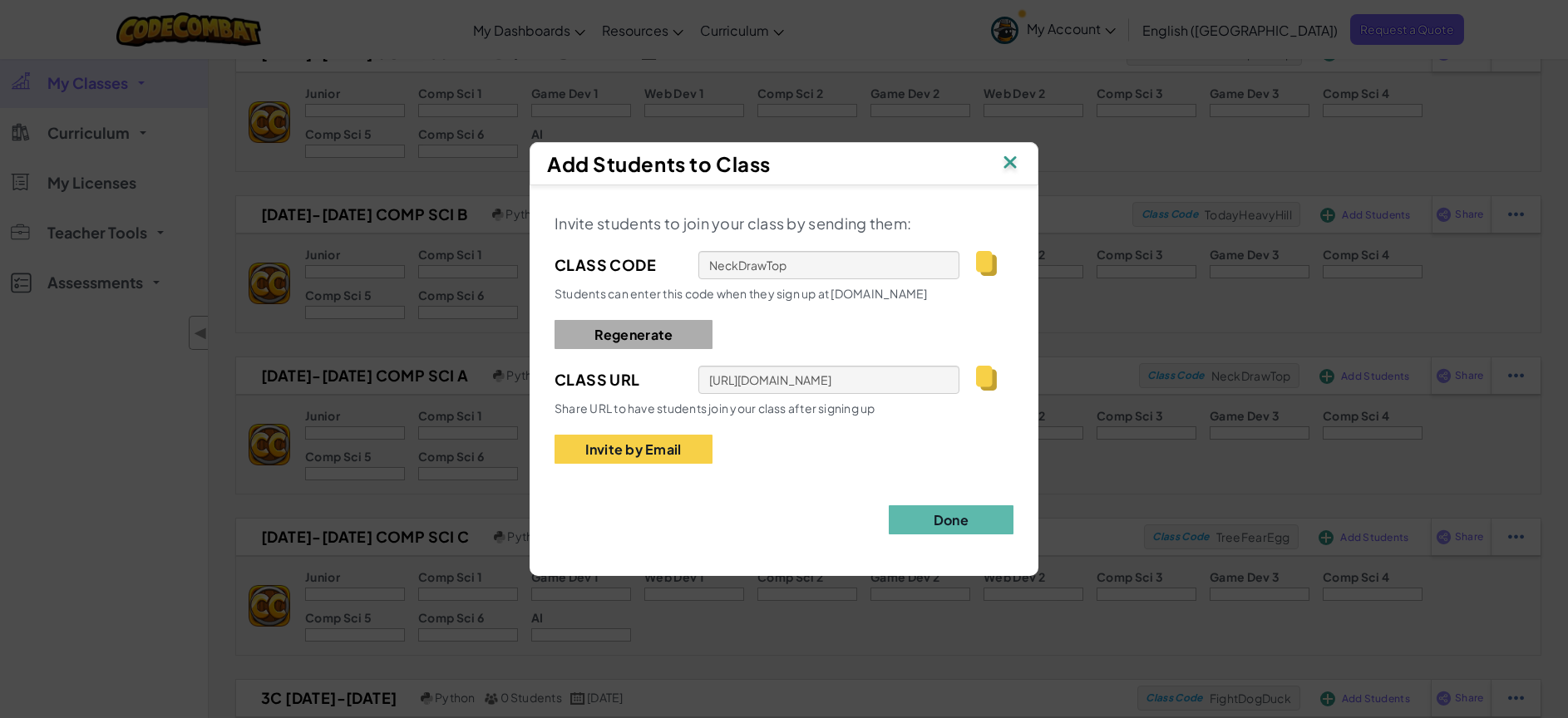
type input "[URL][DOMAIN_NAME]"
click at [926, 515] on button "Done" at bounding box center [951, 519] width 124 height 29
